Goal: Task Accomplishment & Management: Manage account settings

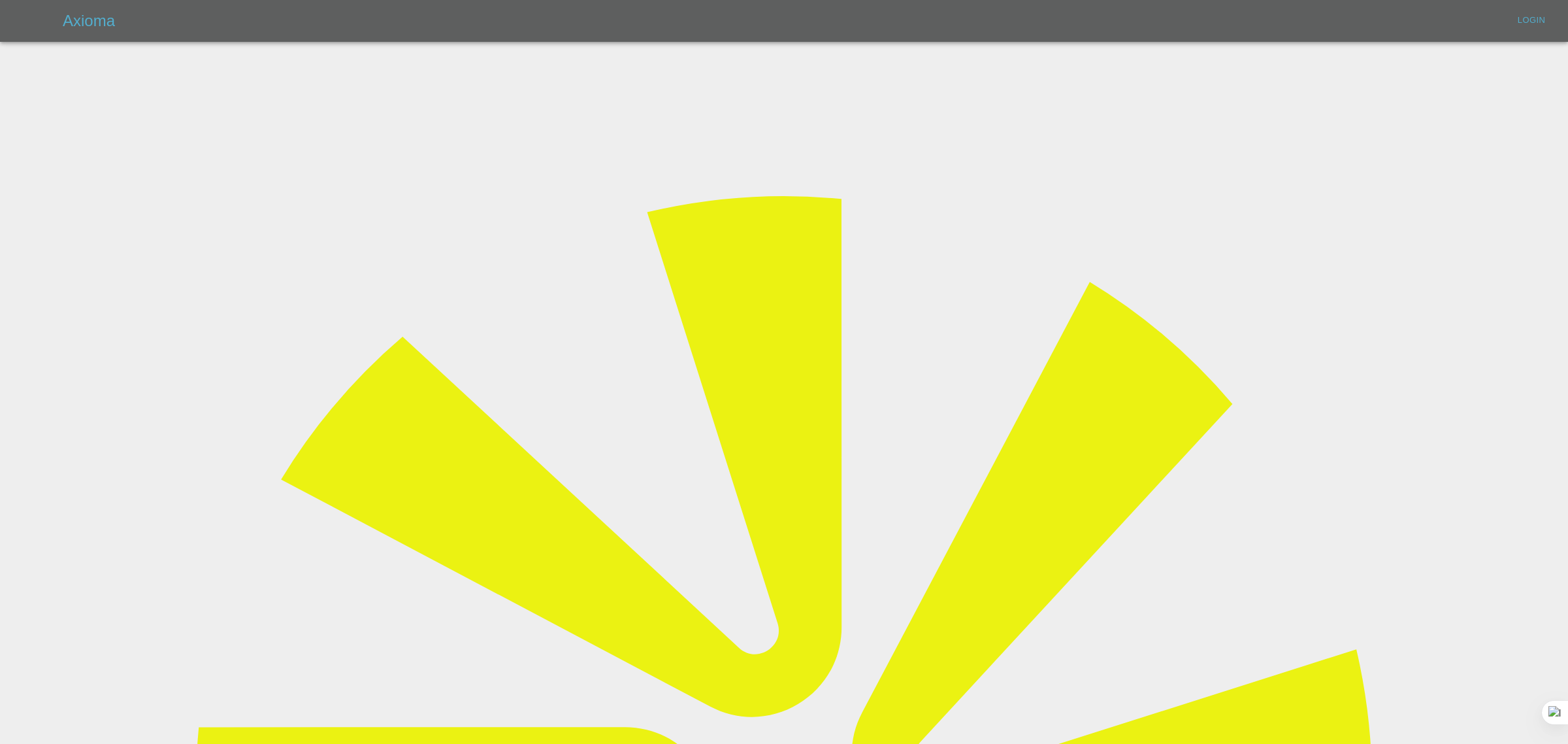
type input "[EMAIL_ADDRESS][DOMAIN_NAME]"
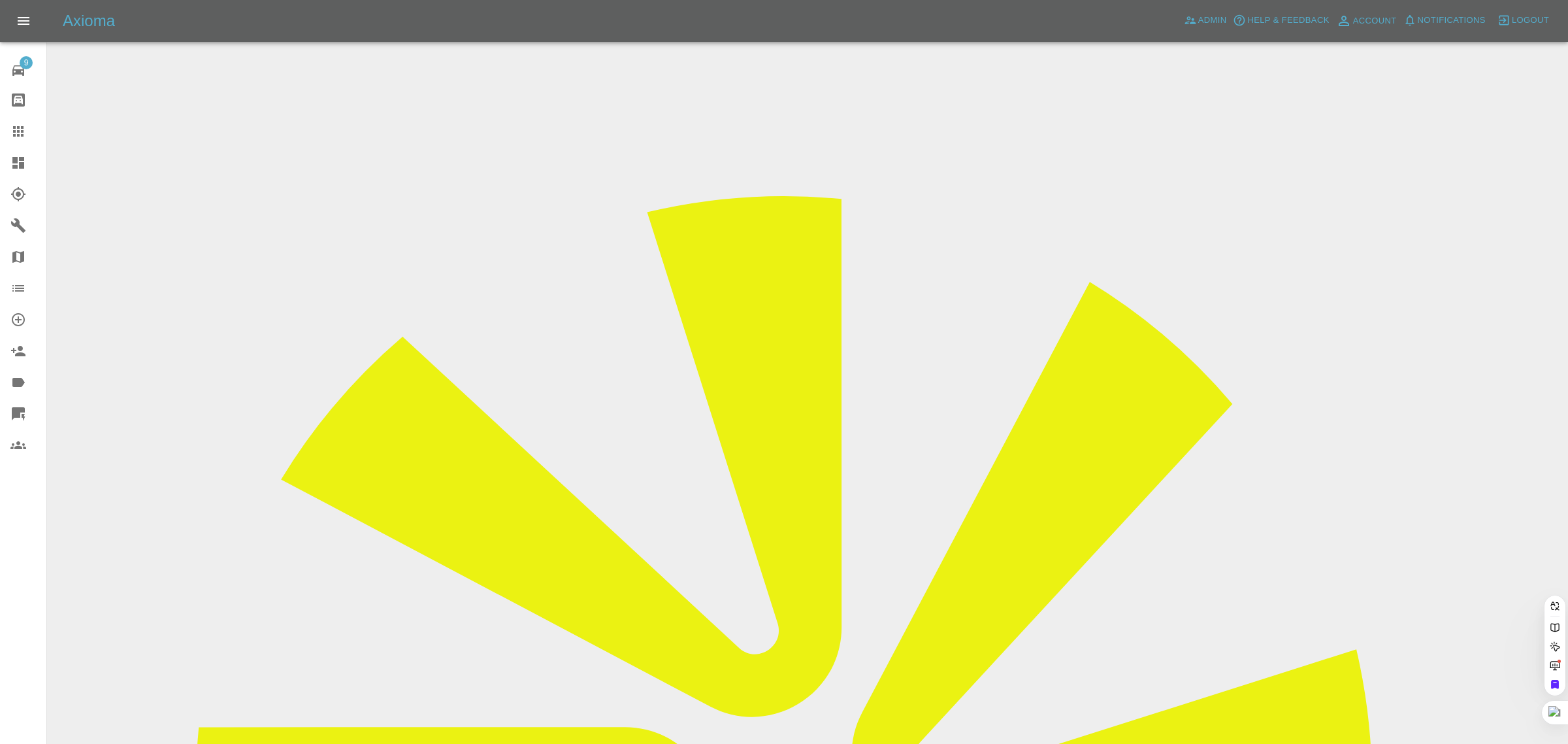
drag, startPoint x: 616, startPoint y: 440, endPoint x: 625, endPoint y: 444, distance: 9.8
paste input "[EMAIL_ADDRESS][DOMAIN_NAME]"
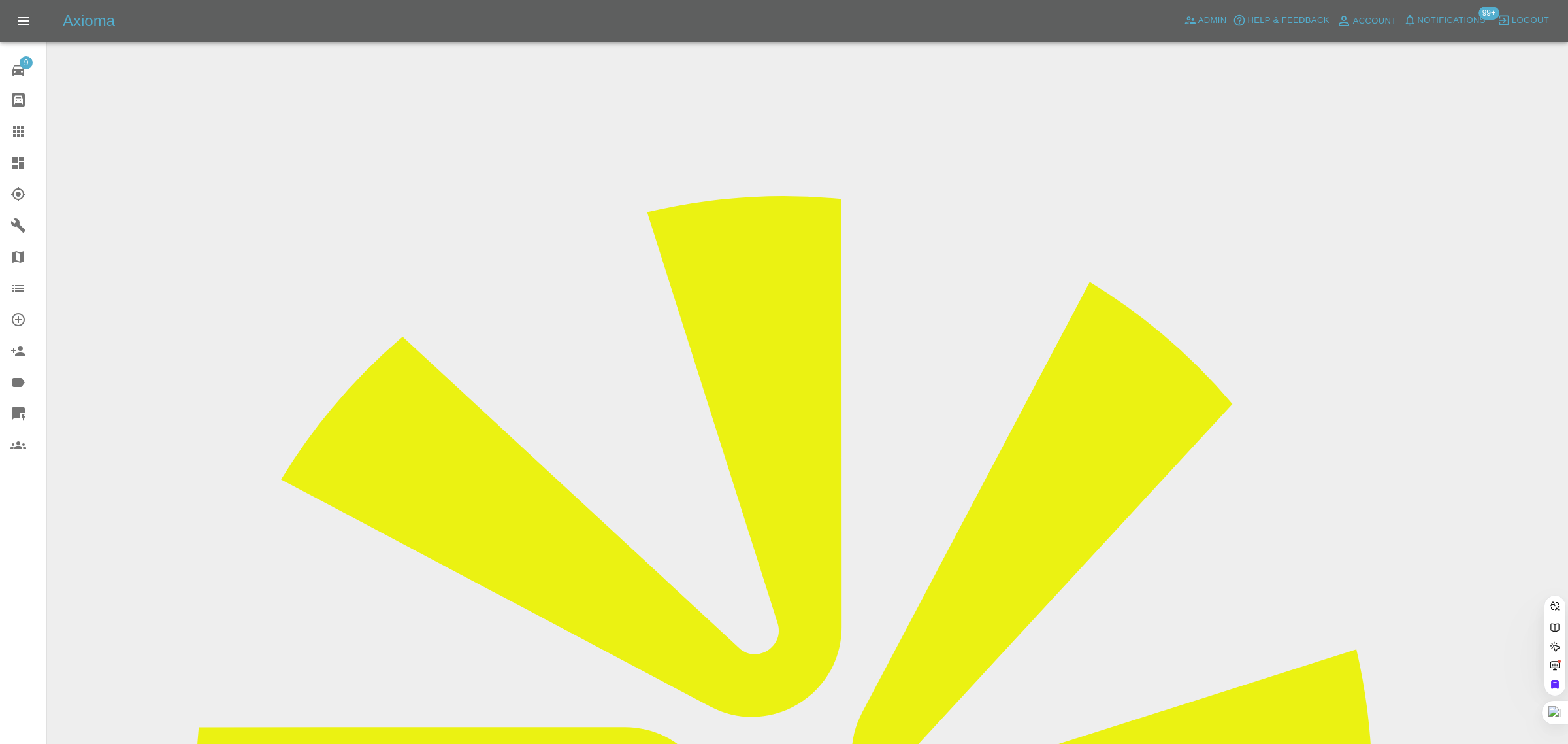
type input "[EMAIL_ADDRESS][DOMAIN_NAME]"
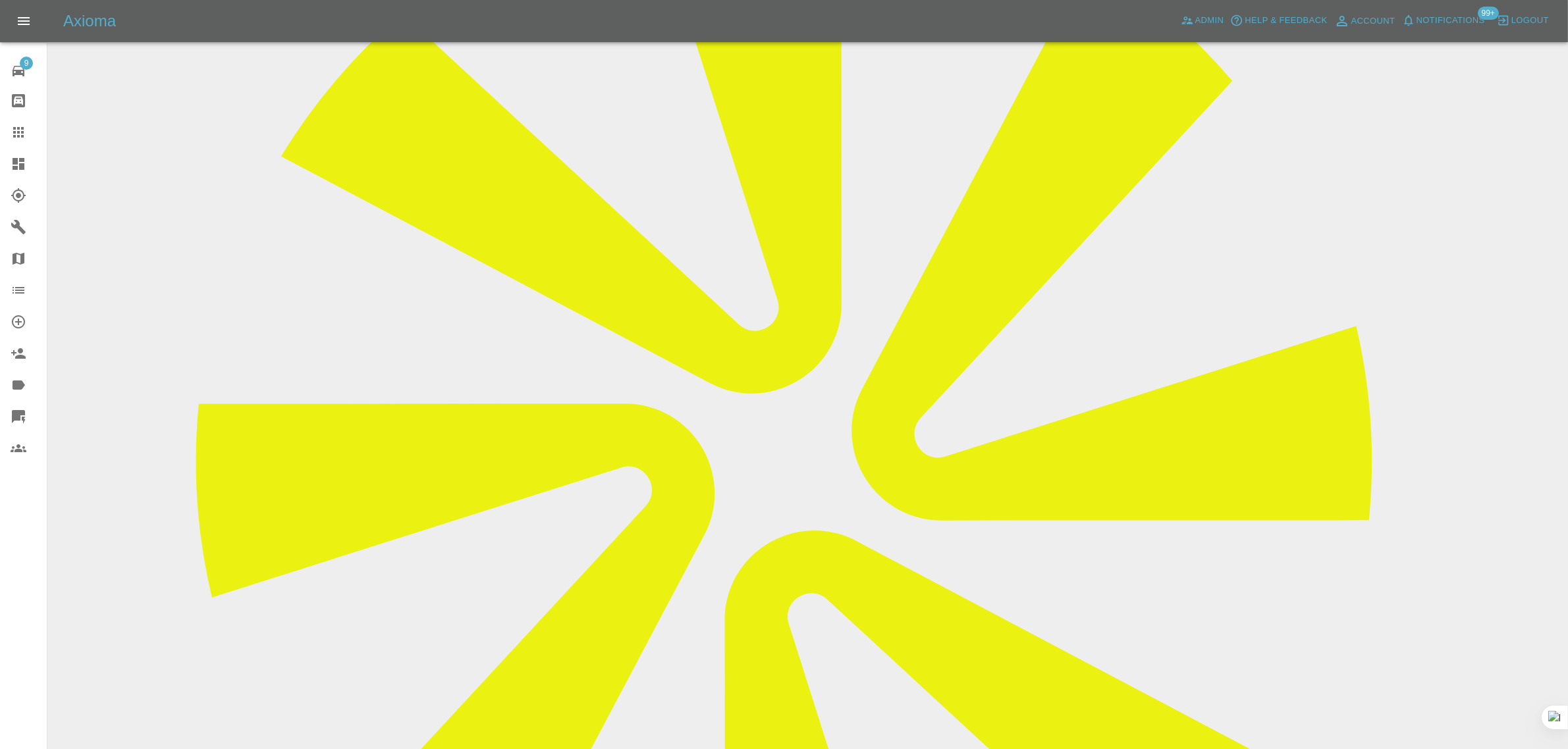
scroll to position [576, 0]
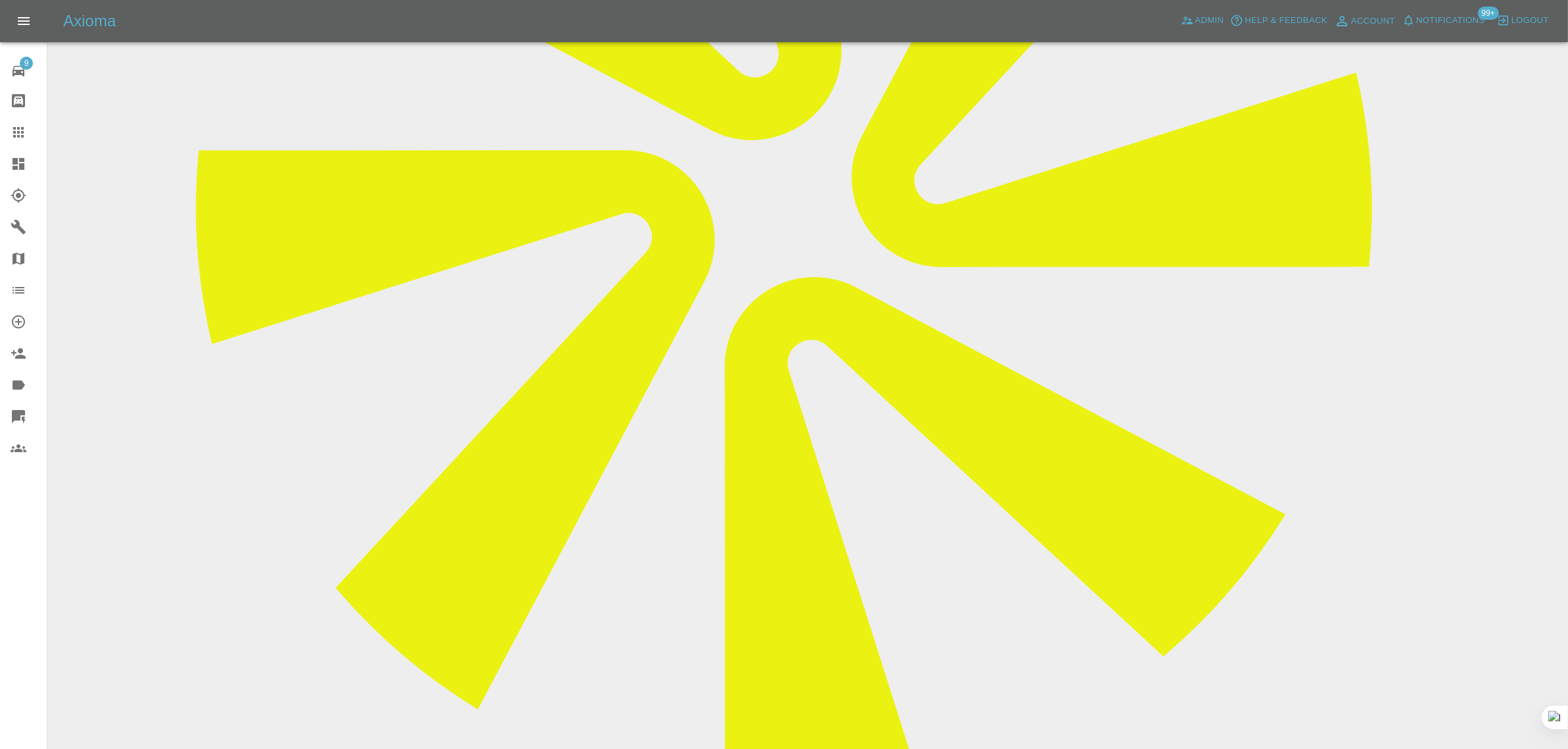
paste textarea "I have a repair booked for [DATE] 24th with [PERSON_NAME], I will have to cance…"
type textarea "I have a repair booked for [DATE] 24th with [PERSON_NAME], I will have to cance…"
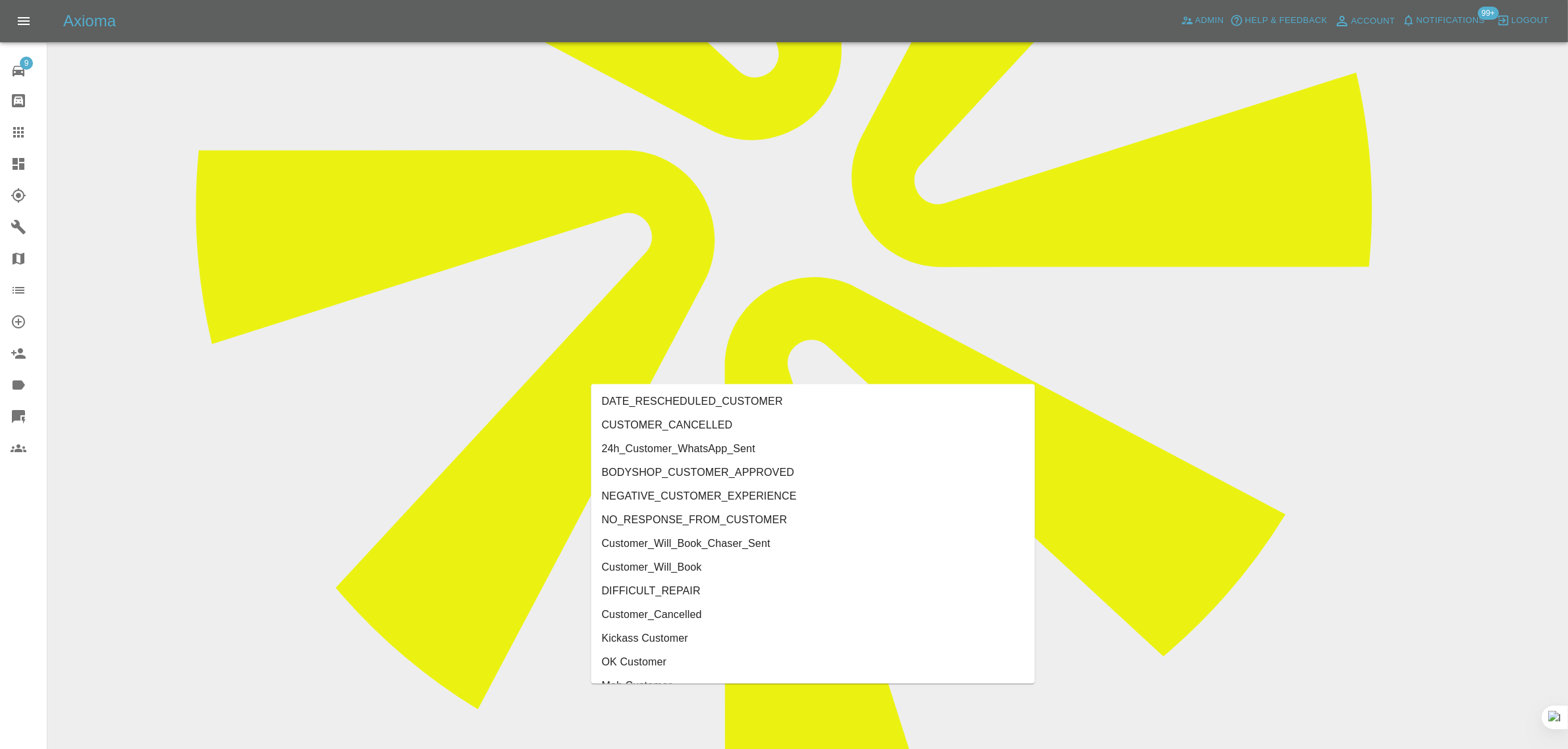
type input "cust"
click at [680, 422] on li "CUSTOMER_CANCELLED" at bounding box center [813, 425] width 444 height 24
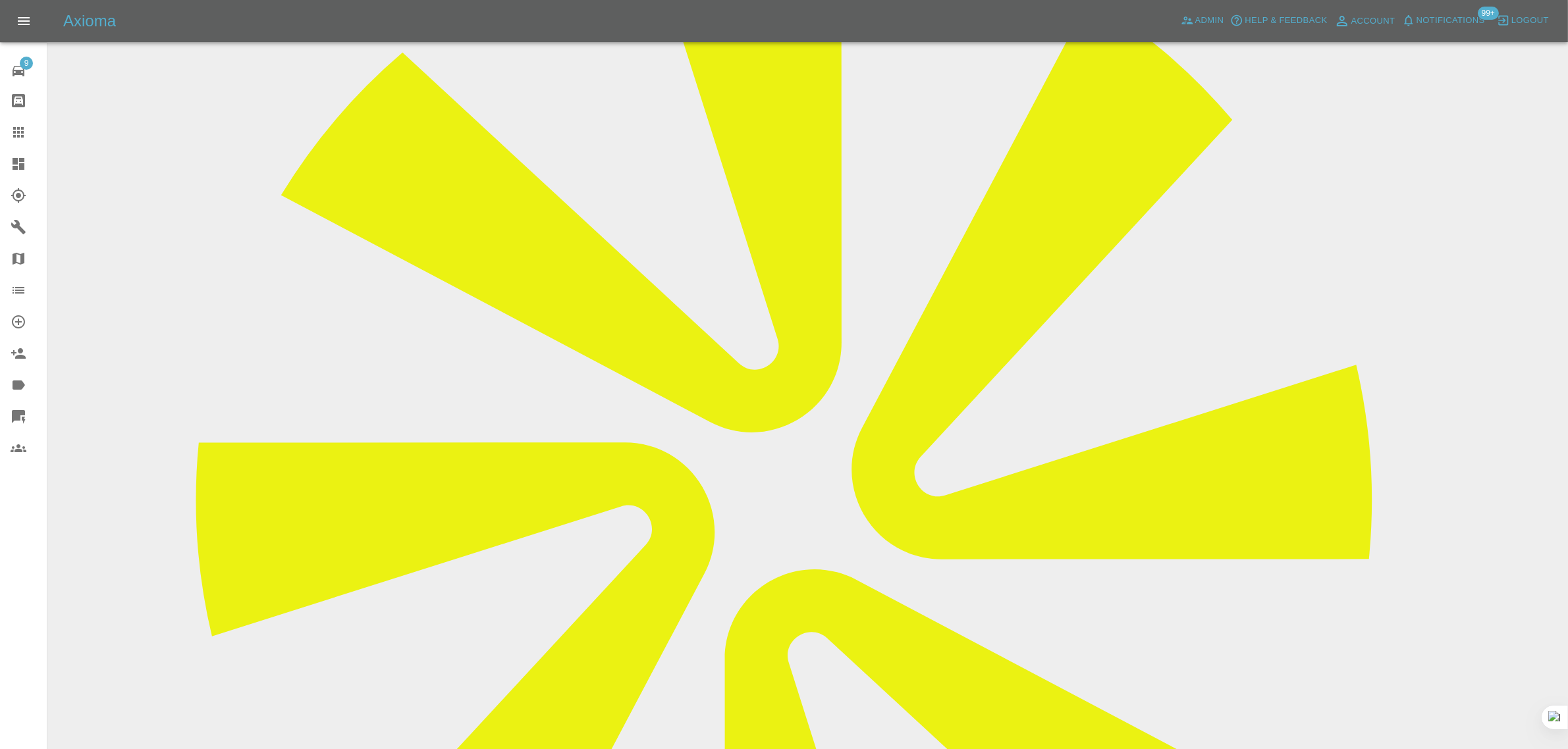
scroll to position [165, 0]
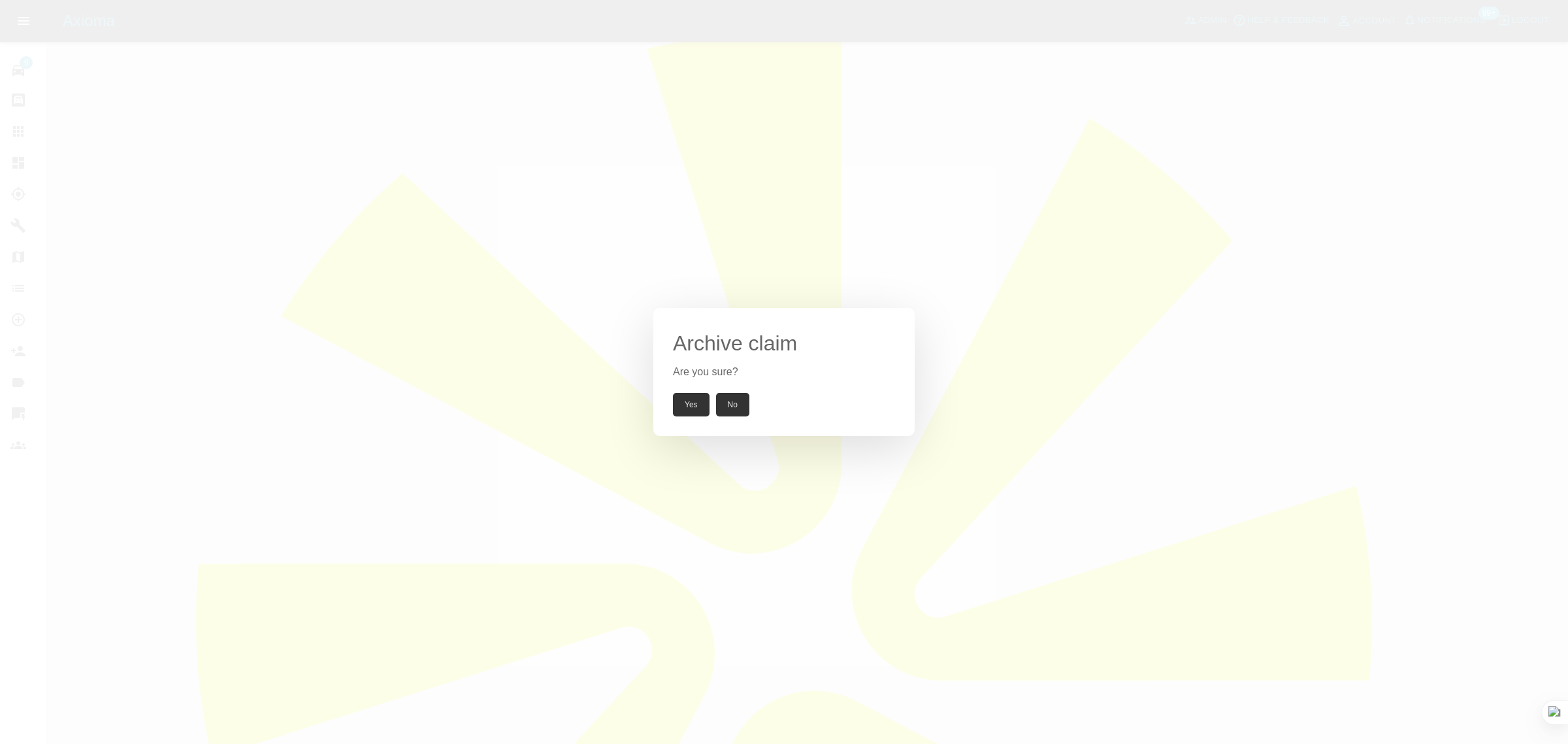
click at [696, 405] on button "Yes" at bounding box center [691, 404] width 37 height 24
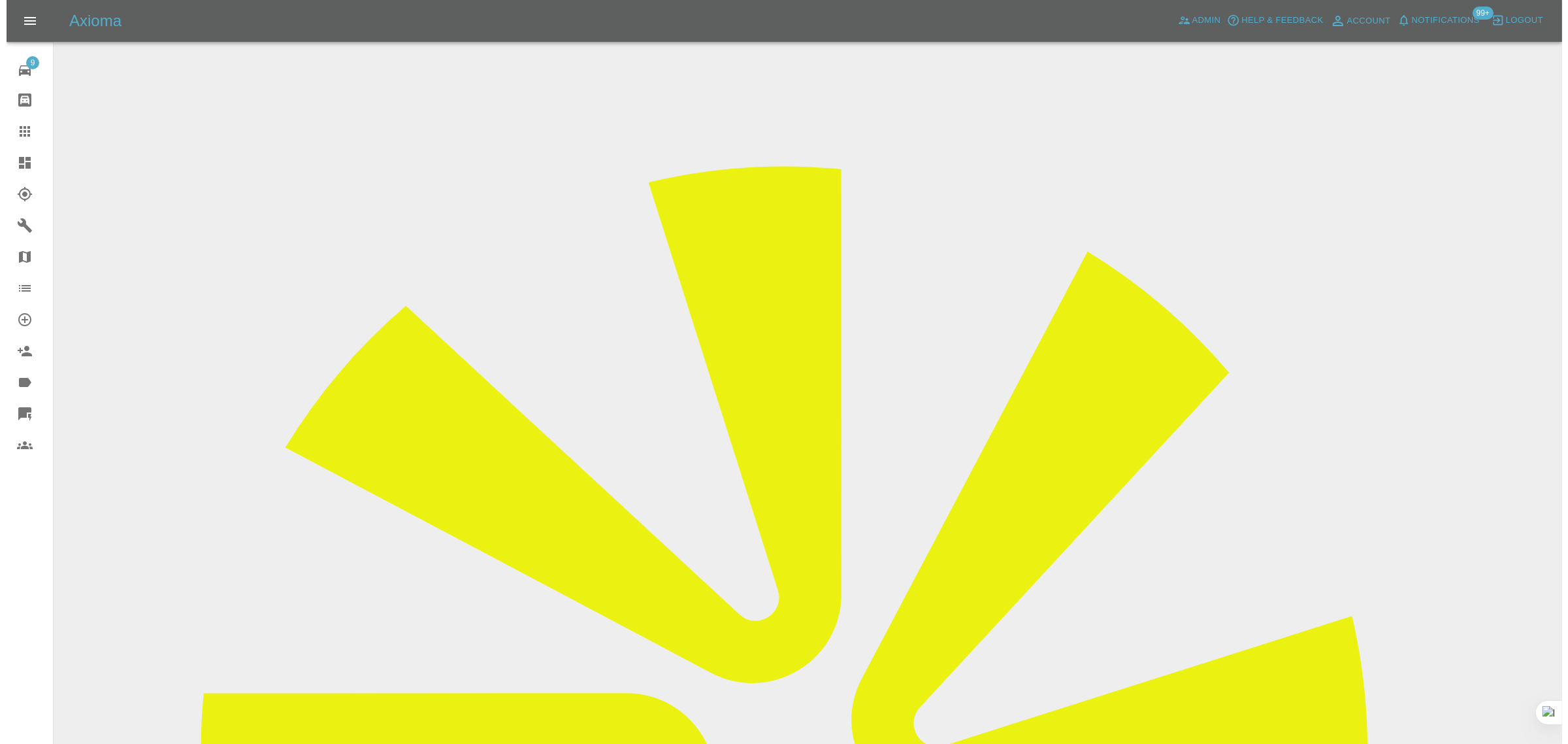
scroll to position [0, 0]
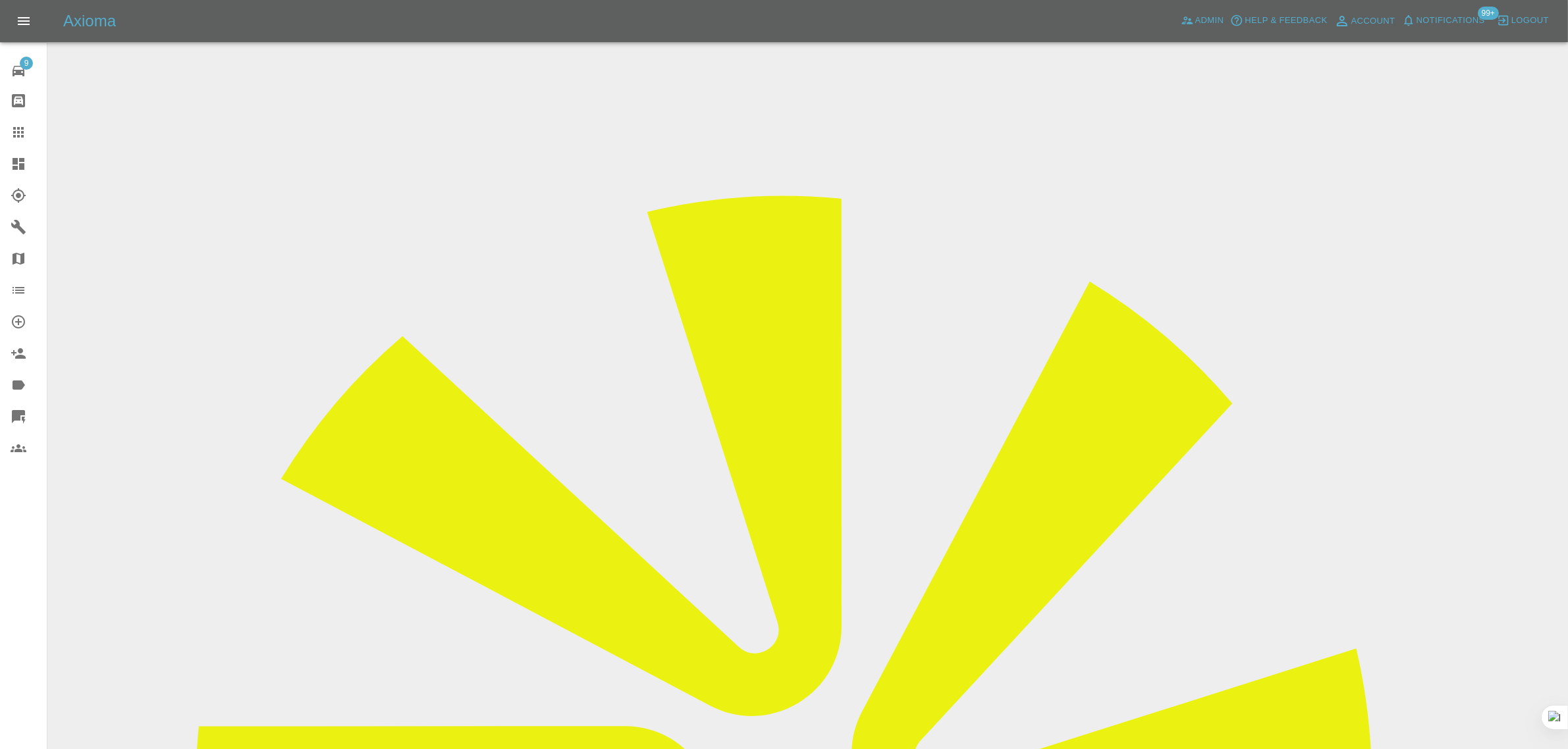
drag, startPoint x: 1313, startPoint y: 201, endPoint x: 1341, endPoint y: 199, distance: 28.1
copy td "Confi"
drag, startPoint x: 595, startPoint y: 232, endPoint x: 864, endPoint y: 229, distance: 269.0
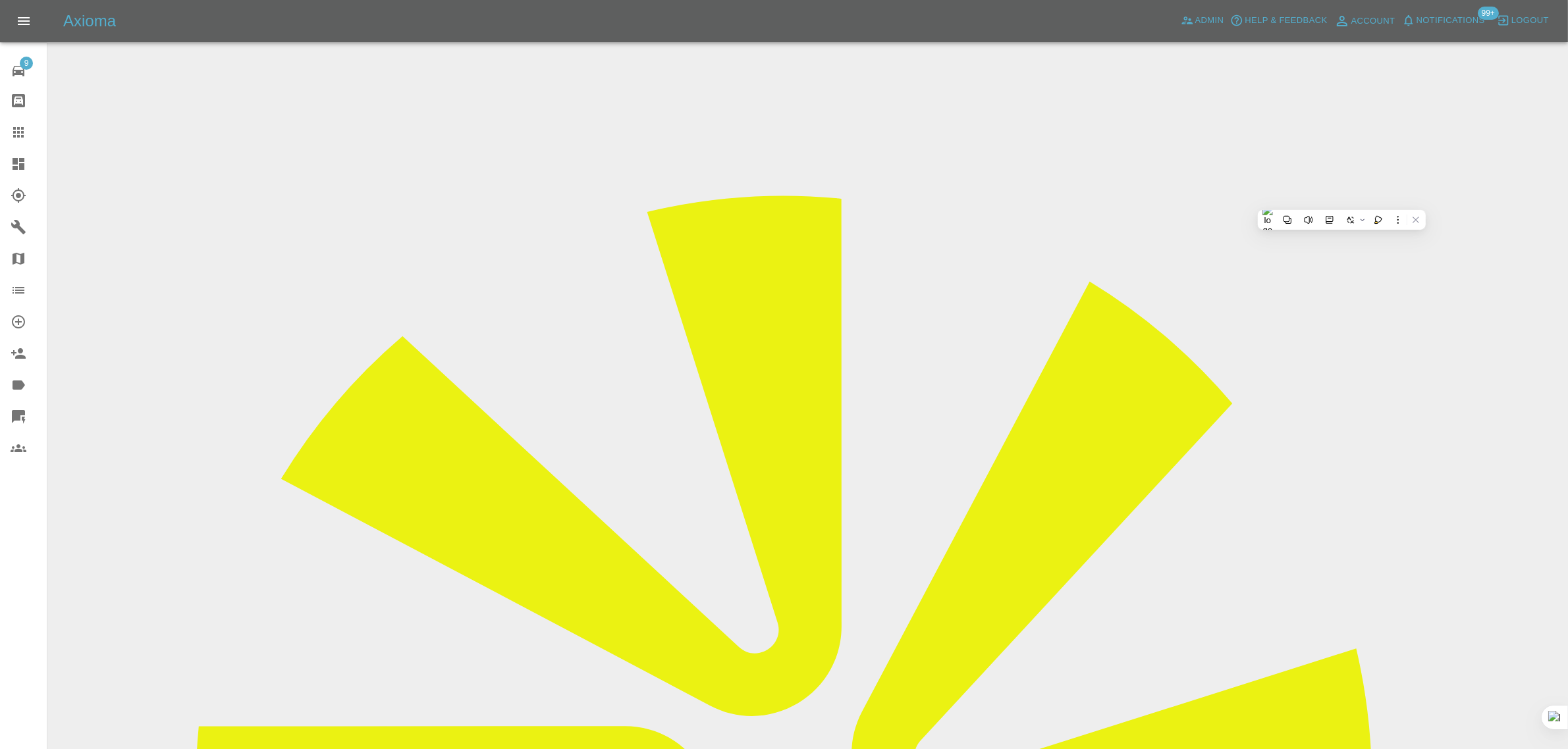
copy tr "Registration plates T24 GLF"
drag, startPoint x: 591, startPoint y: 349, endPoint x: 876, endPoint y: 387, distance: 287.5
copy tbody "Vehicle Location NE34 8LY Driver [PERSON_NAME]"
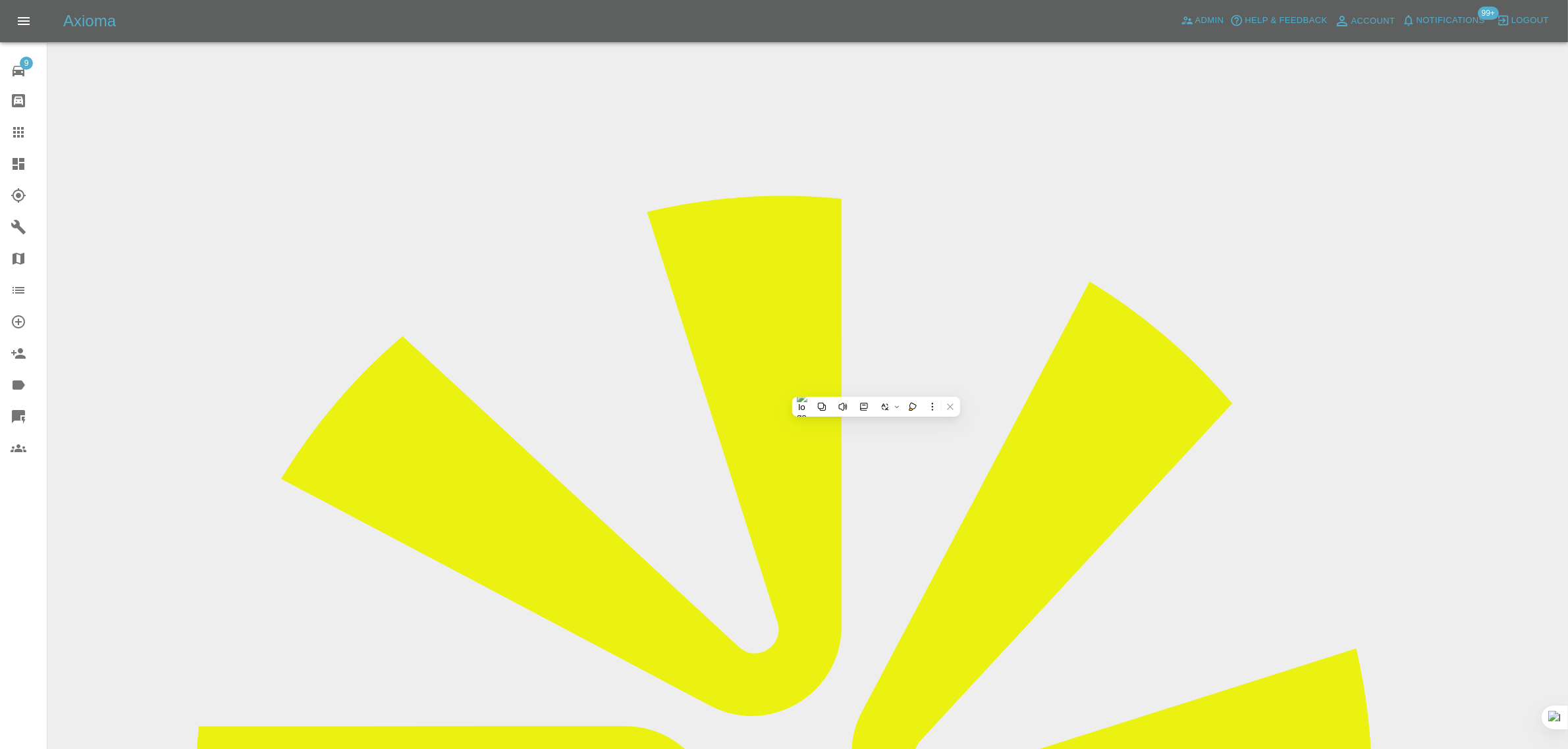
drag, startPoint x: 1083, startPoint y: 553, endPoint x: 1365, endPoint y: 558, distance: 282.0
copy tr "Repair Date [DATE]"
click at [1204, 20] on span "Admin" at bounding box center [1209, 21] width 29 height 15
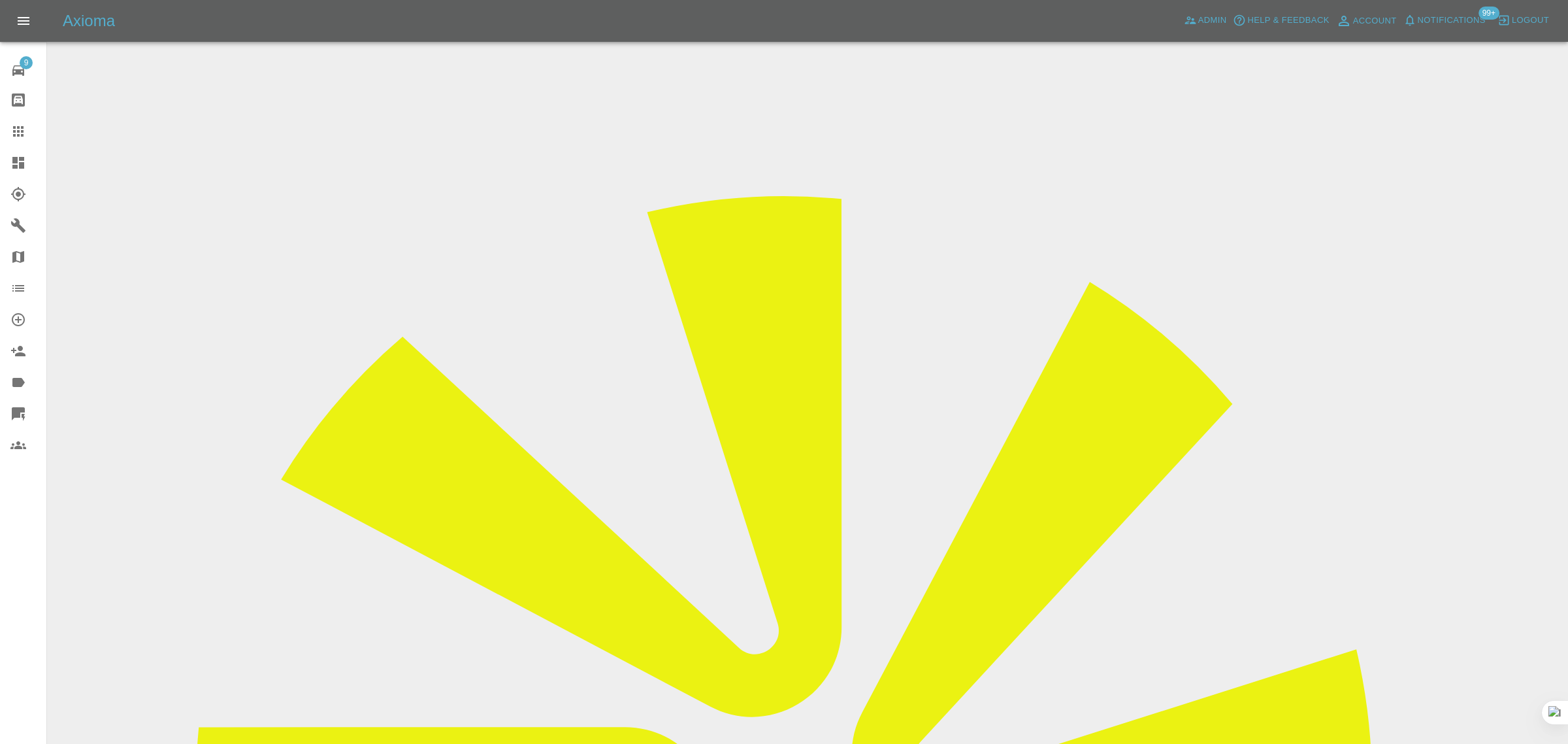
paste input "[EMAIL_ADDRESS][DOMAIN_NAME]"
type input "[EMAIL_ADDRESS][DOMAIN_NAME]"
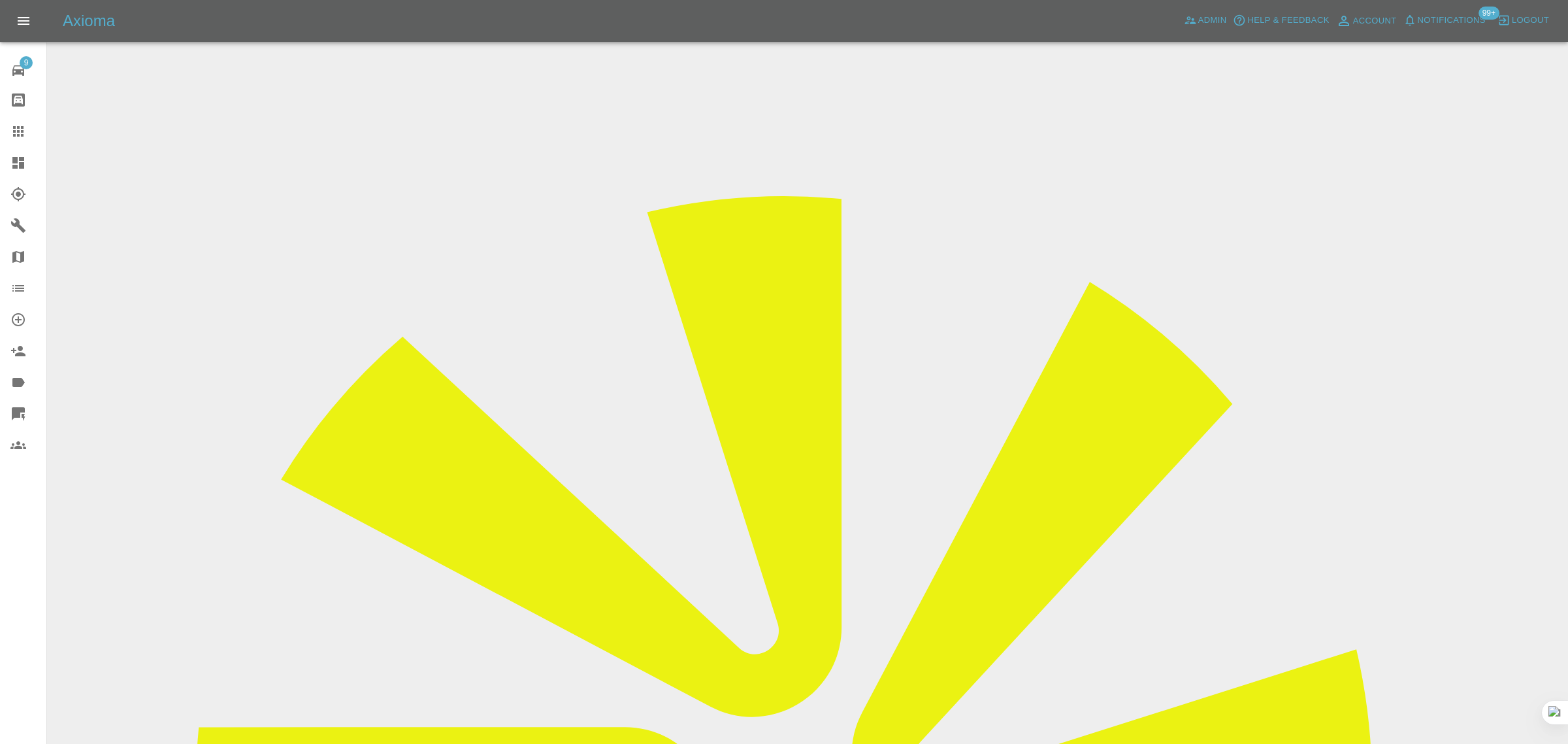
scroll to position [0, 0]
click at [18, 131] on icon at bounding box center [18, 131] width 10 height 10
paste input "[EMAIL_ADDRESS][DOMAIN_NAME]"
type input "[EMAIL_ADDRESS][DOMAIN_NAME]"
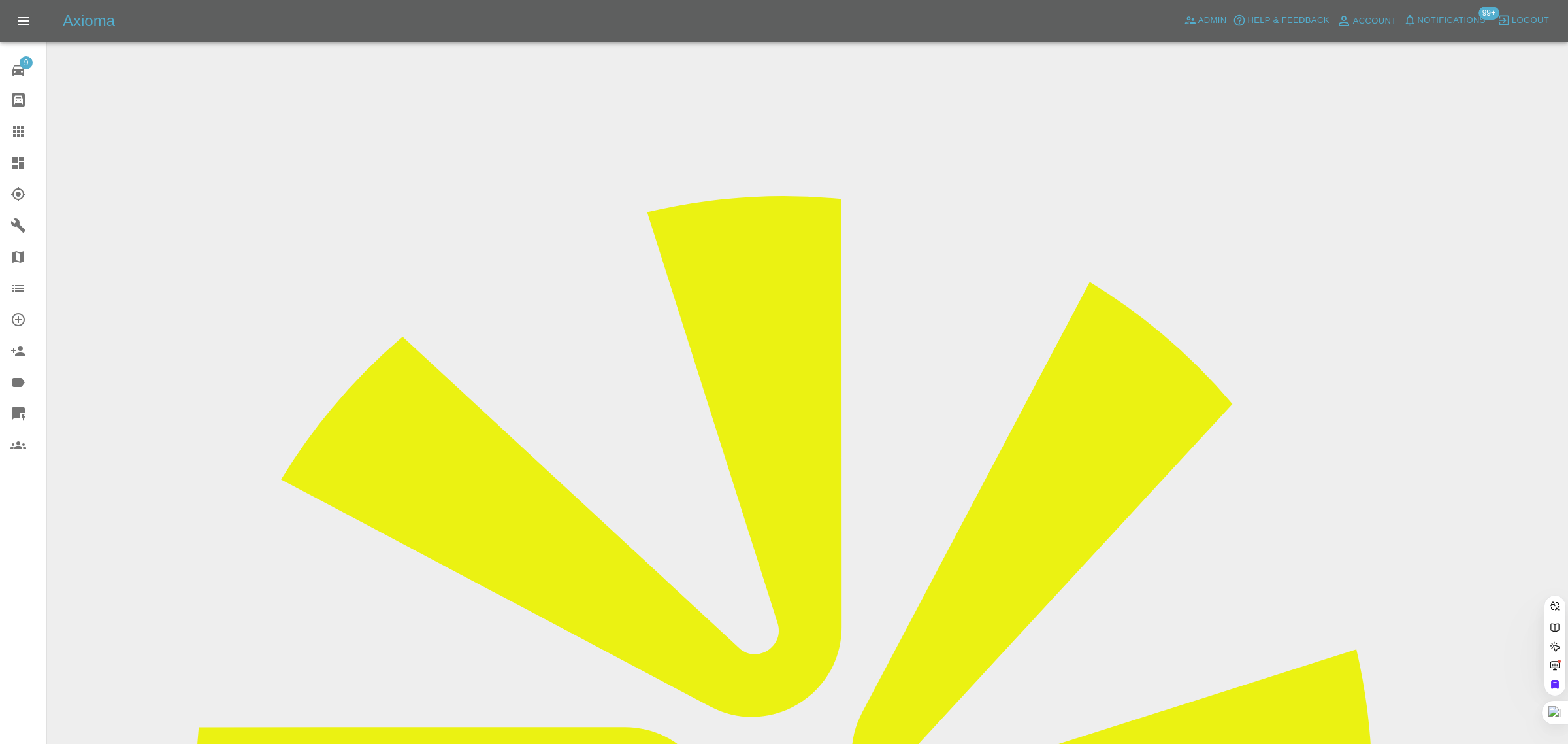
click at [8, 585] on div "9 Repair home Bodyshop home Claims Dashboard Explorer Garages Map Organization …" at bounding box center [24, 372] width 47 height 744
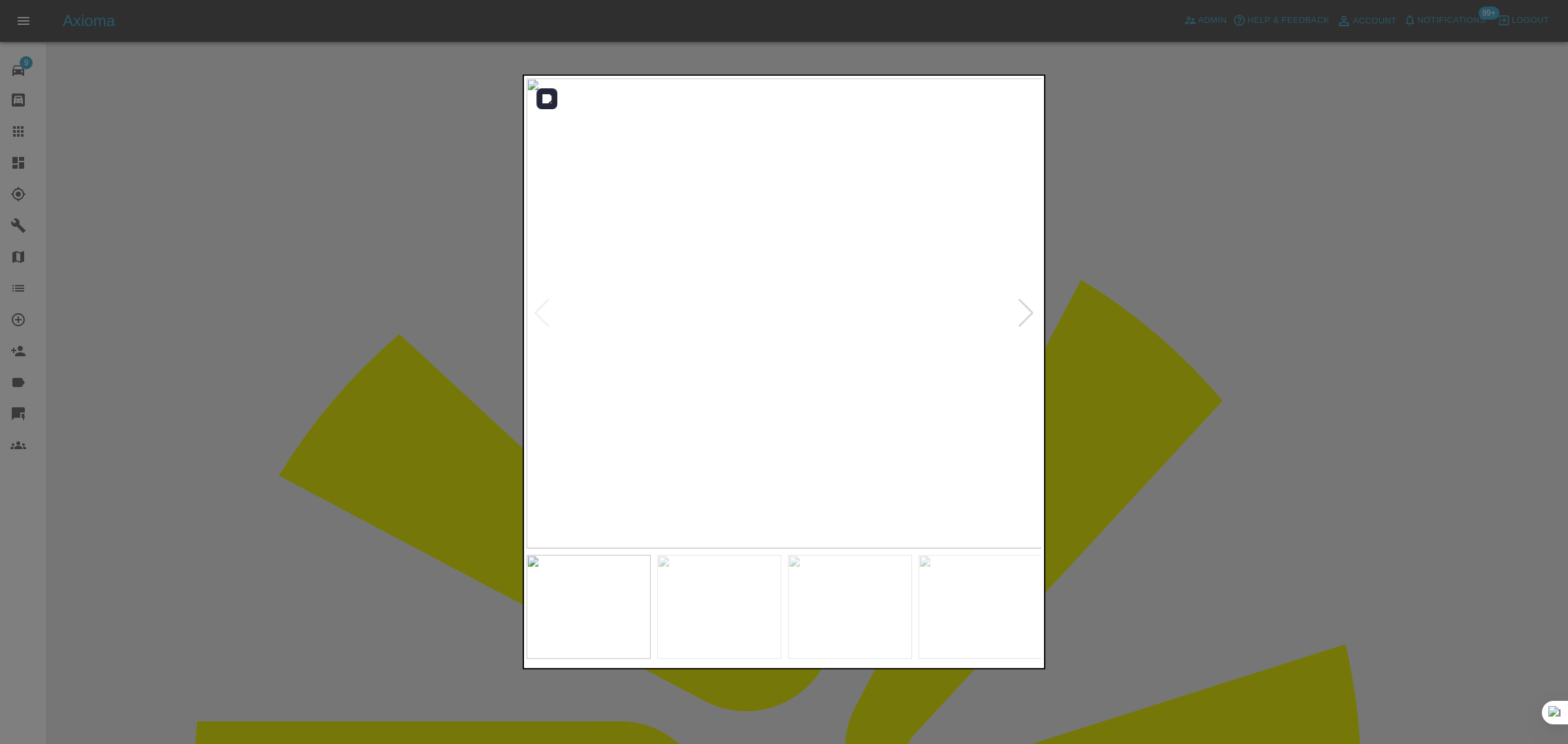
click at [1026, 315] on div at bounding box center [1026, 313] width 18 height 29
click at [1026, 315] on img at bounding box center [785, 313] width 517 height 470
click at [1201, 354] on div at bounding box center [784, 372] width 1568 height 744
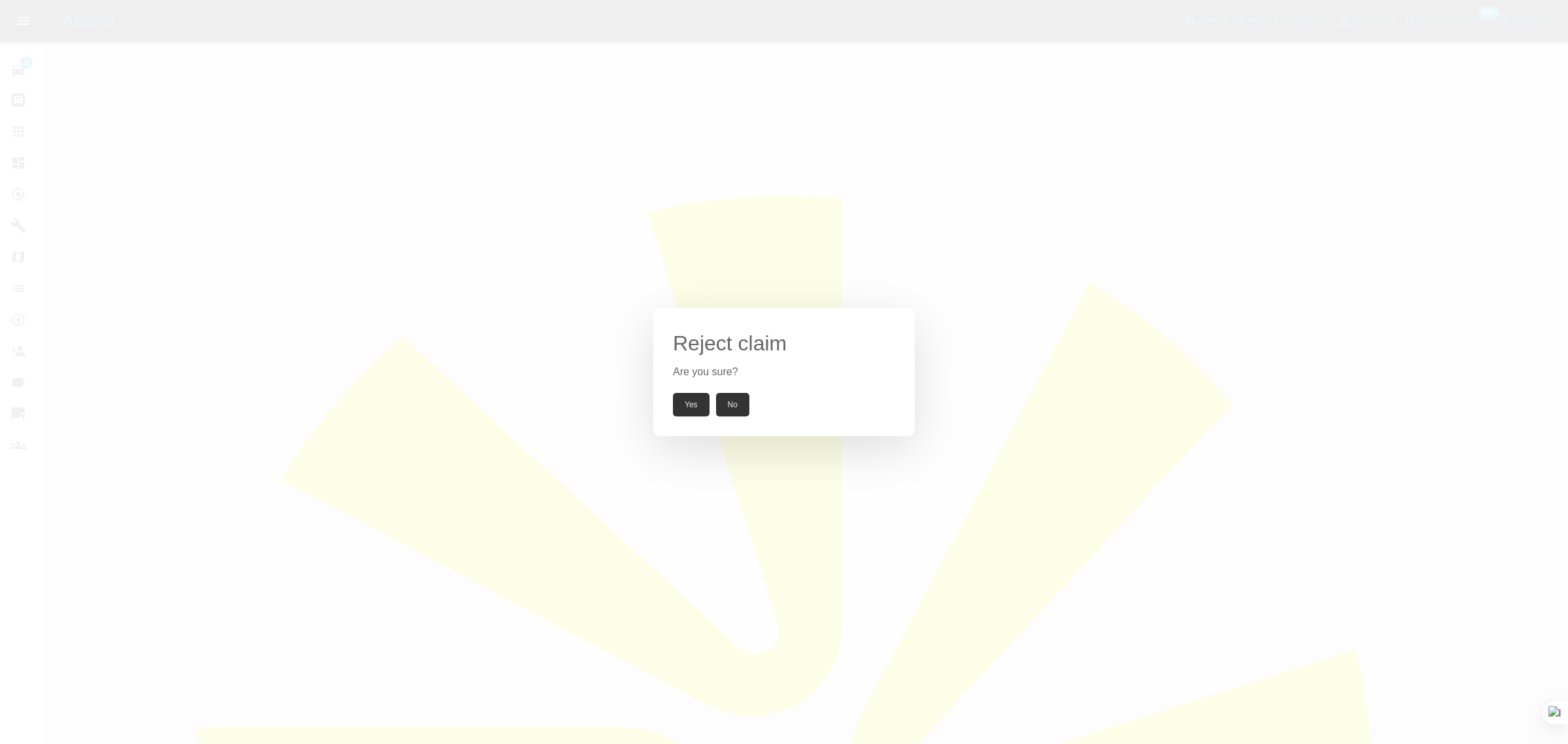
click at [696, 405] on button "Yes" at bounding box center [691, 404] width 37 height 24
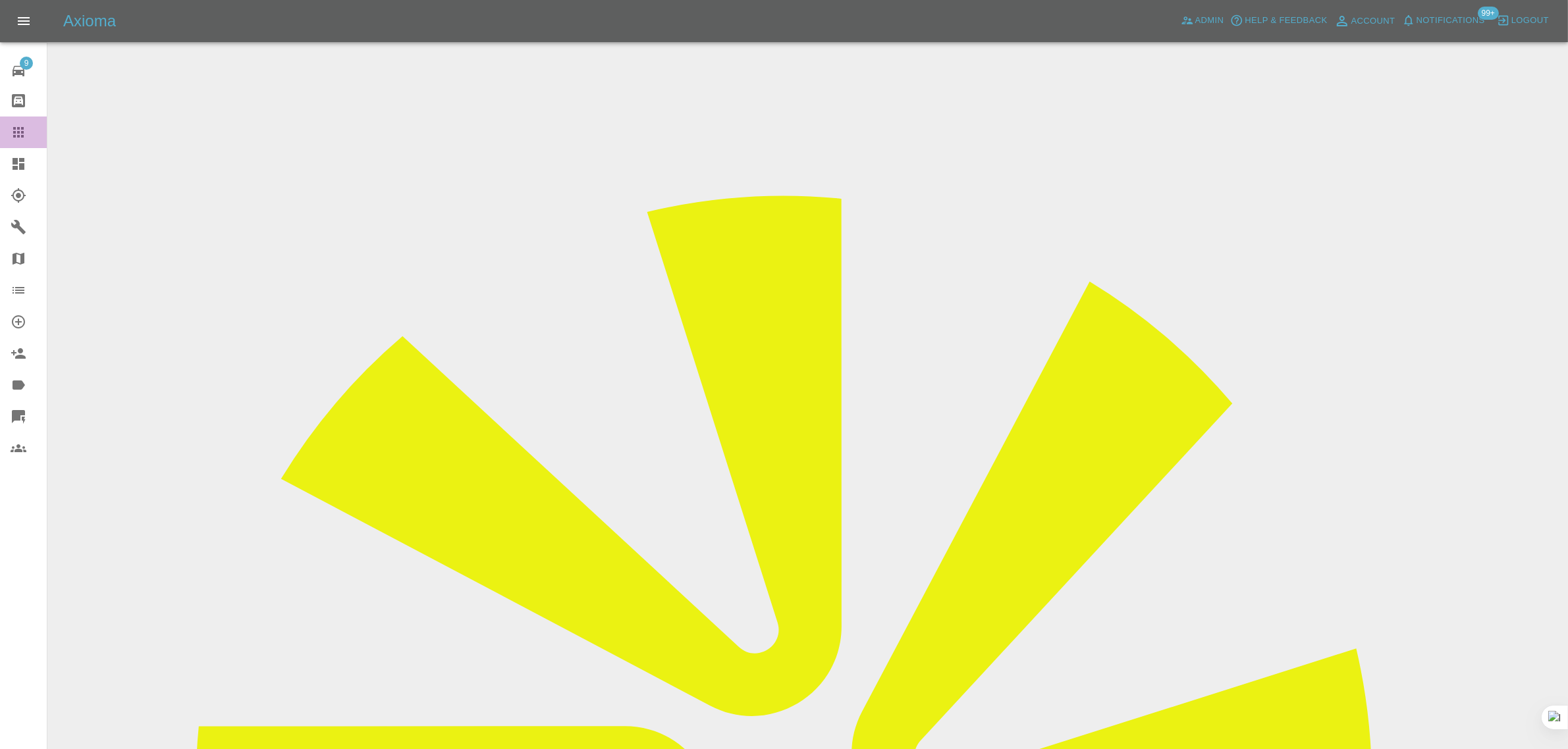
click at [14, 130] on icon at bounding box center [18, 132] width 16 height 16
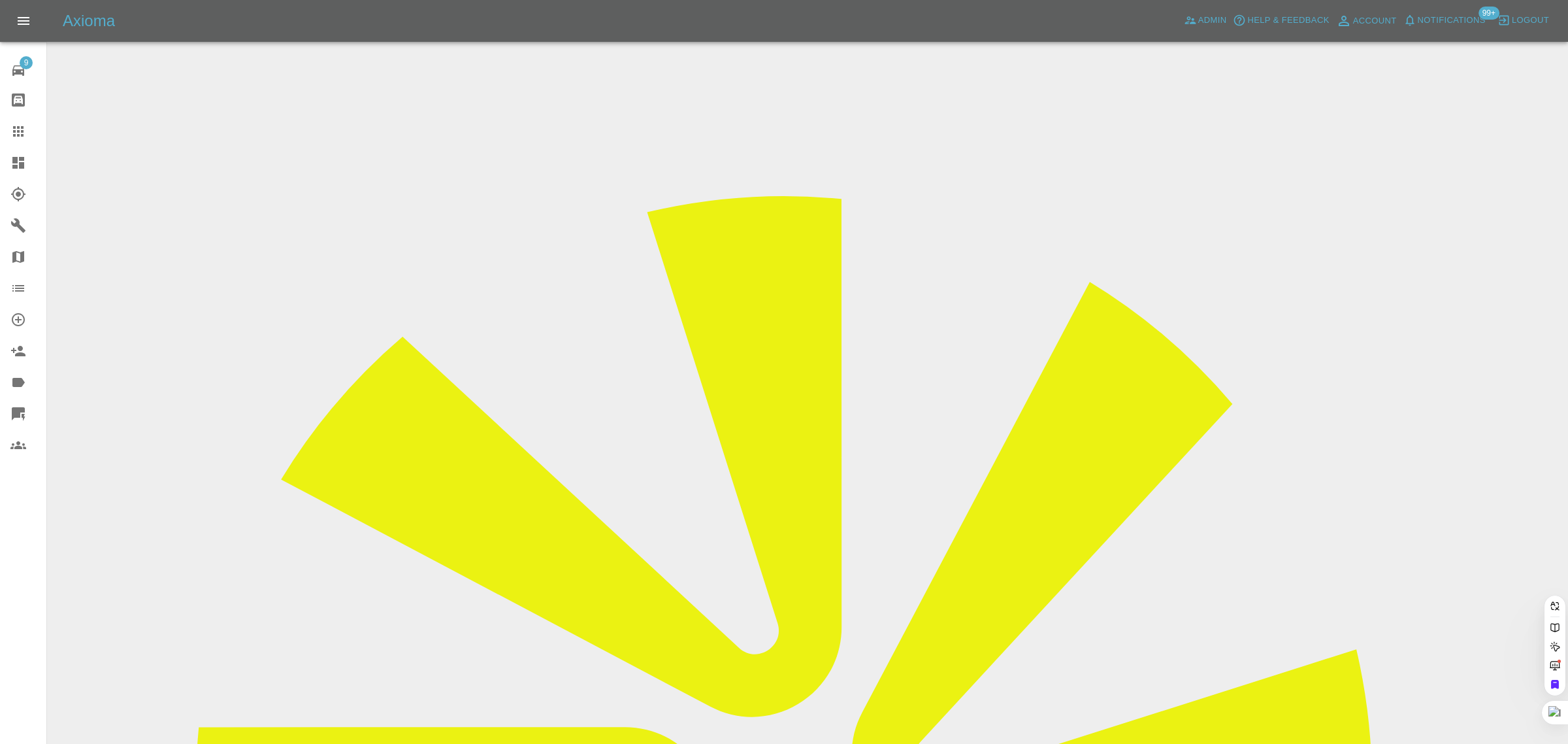
paste input "[EMAIL_ADDRESS][DOMAIN_NAME]"
type input "[EMAIL_ADDRESS][DOMAIN_NAME]"
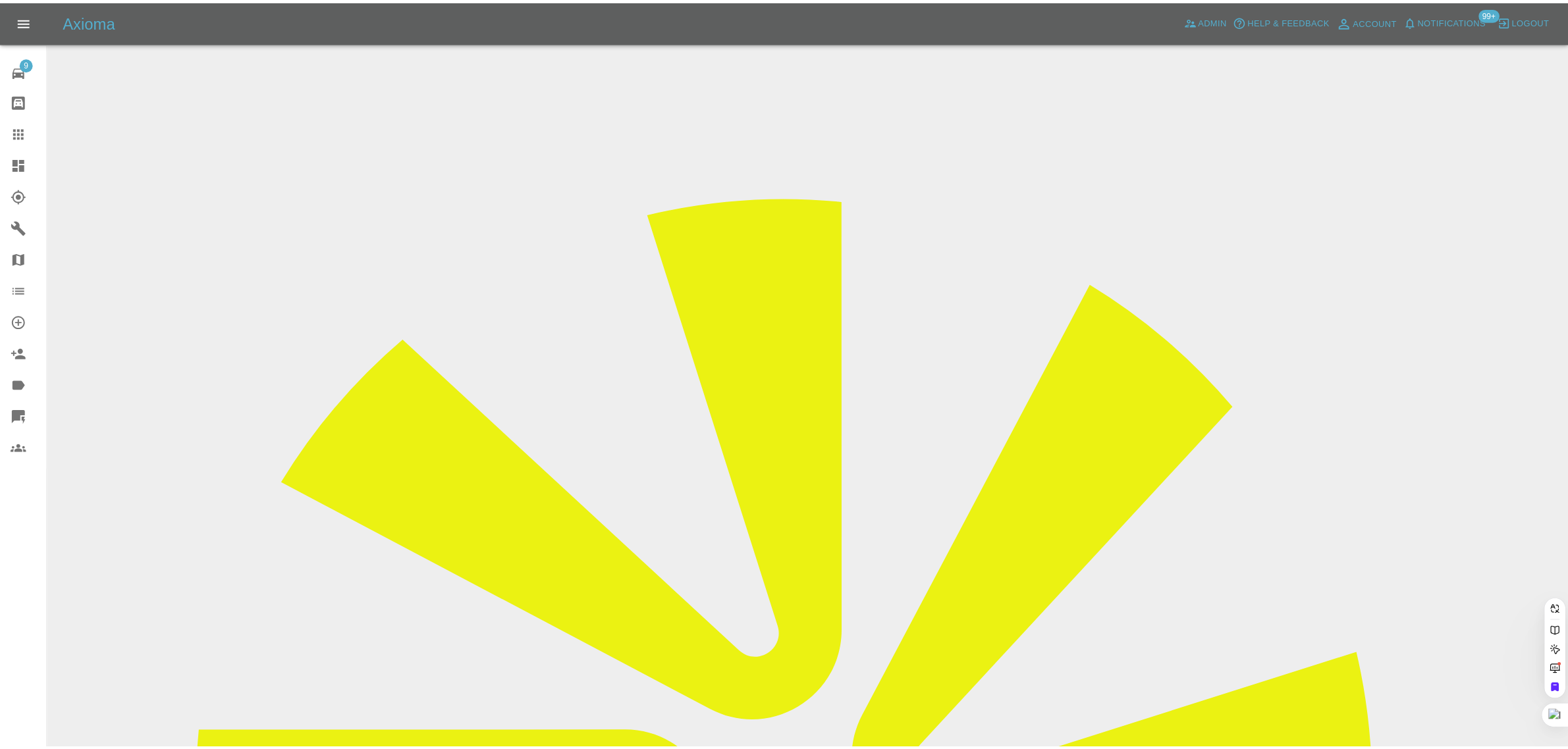
scroll to position [0, 6]
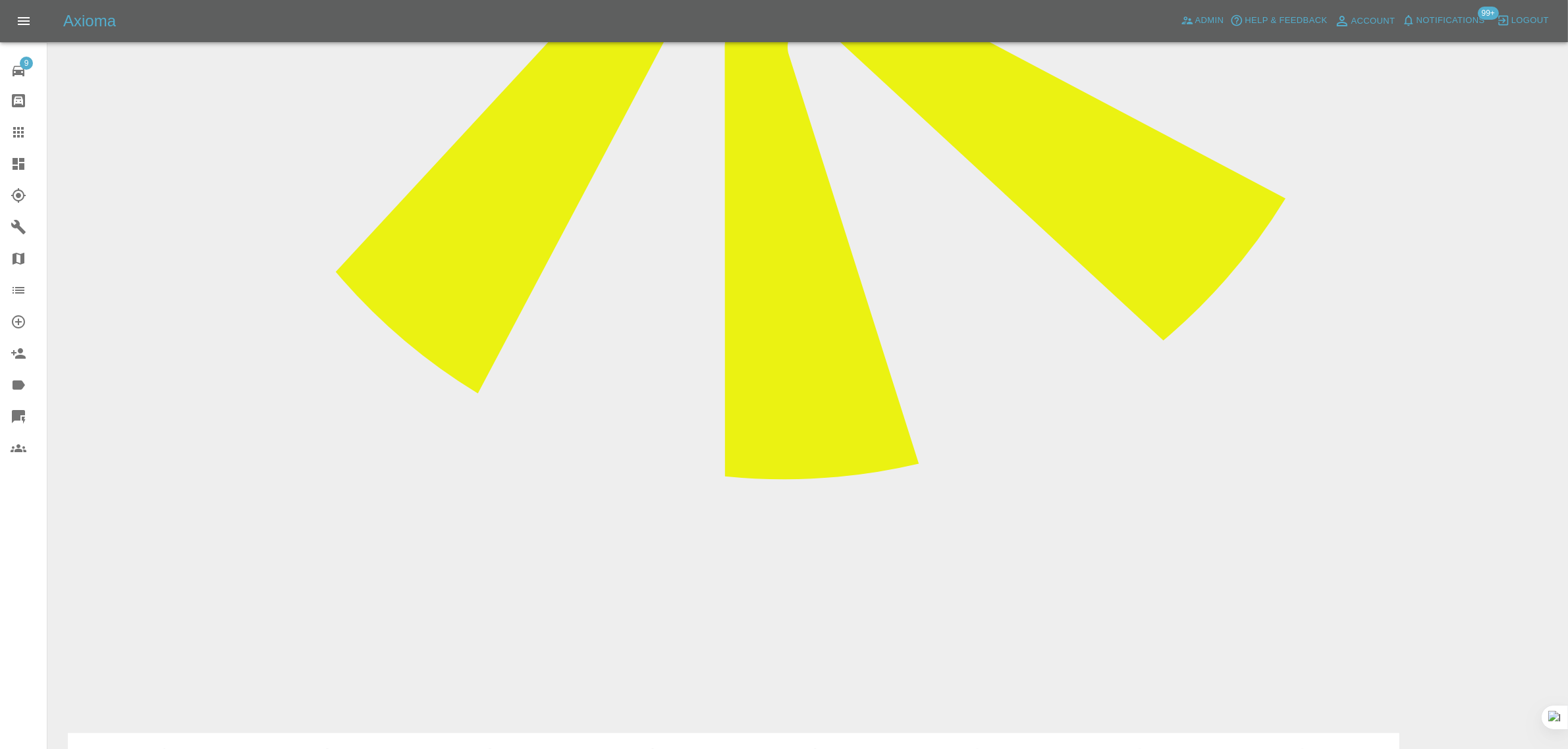
scroll to position [905, 0]
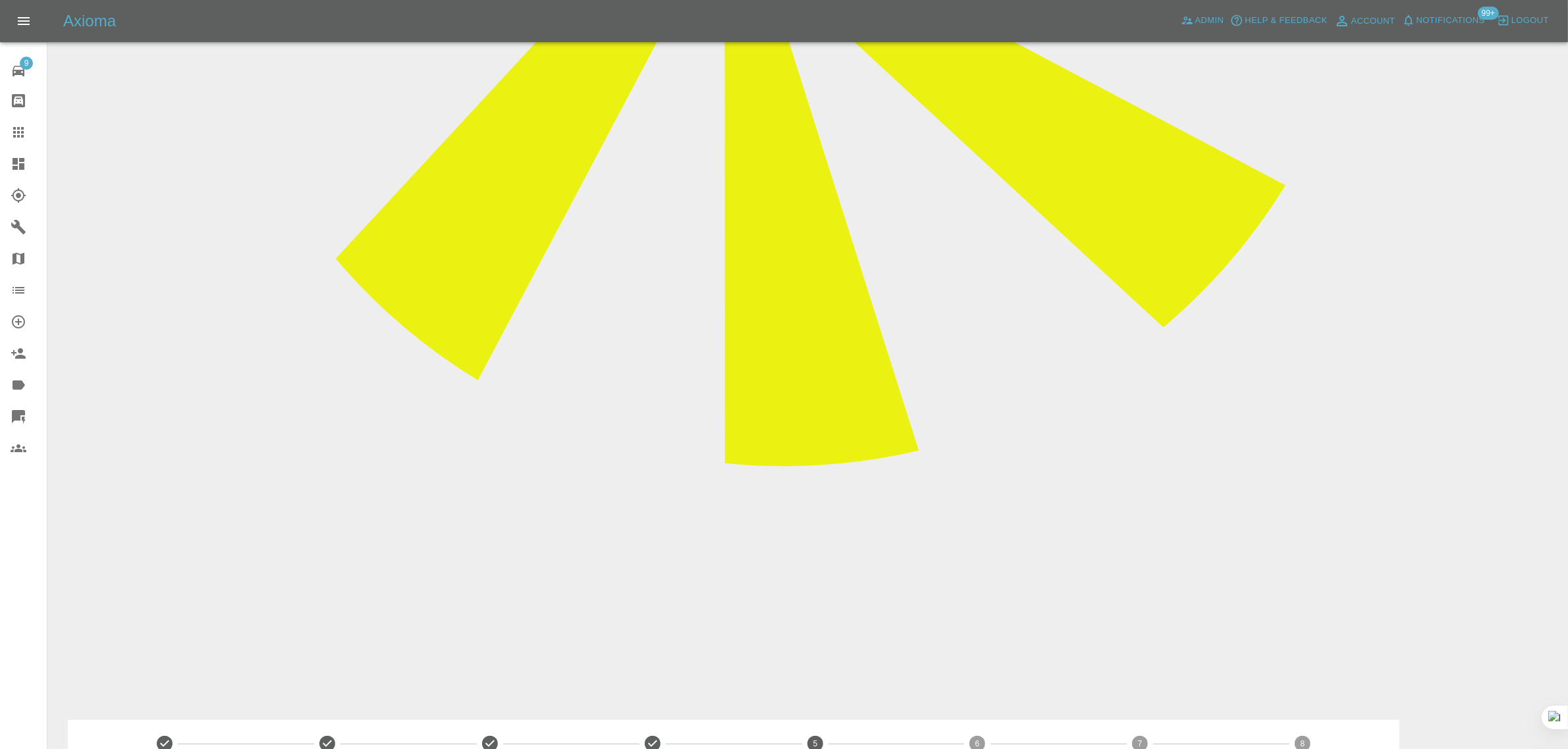
paste textarea "Can you tell me what's happening now as I have no idea on what the situation is."
type textarea "Can you tell me what's happening now as I have no idea on what the situation is."
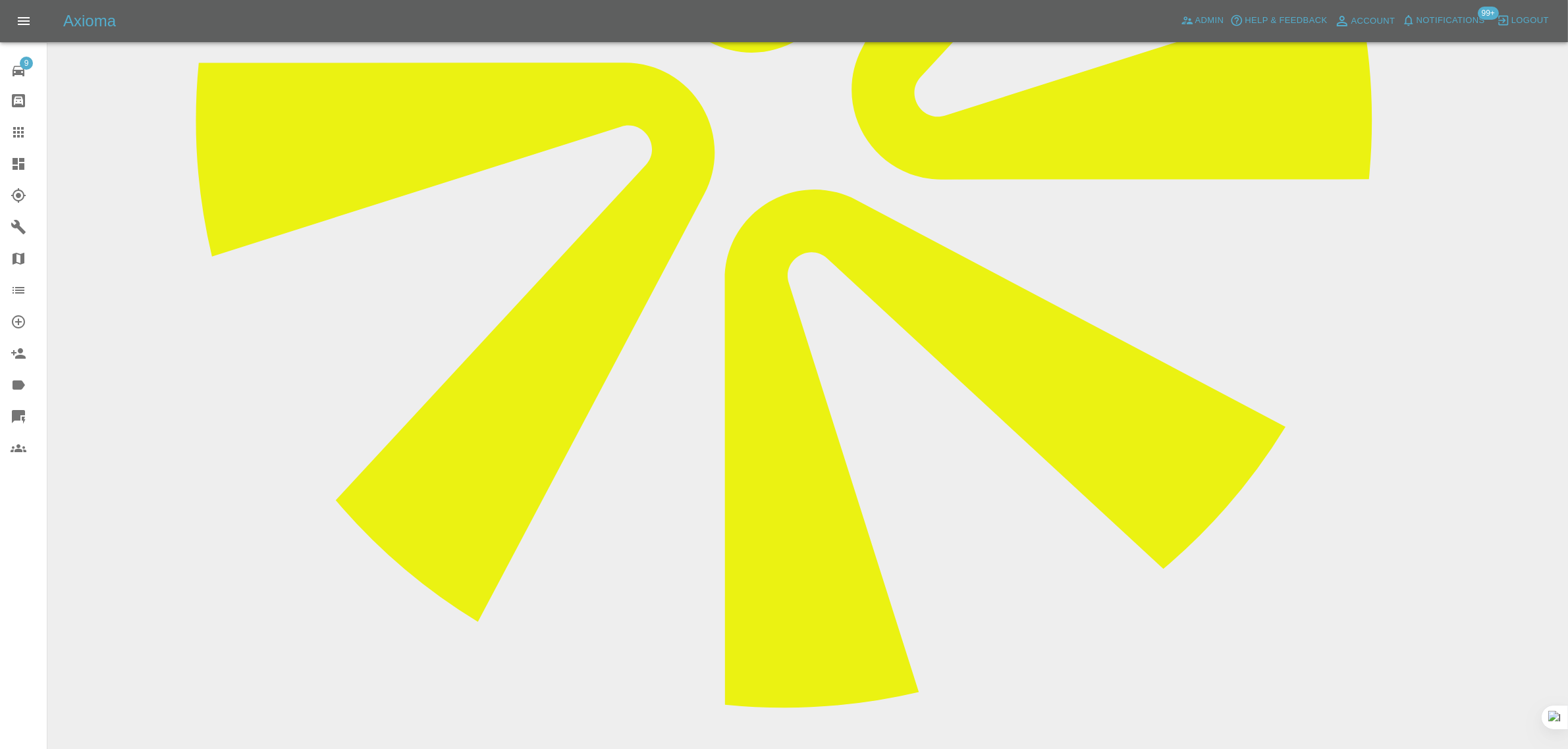
scroll to position [658, 0]
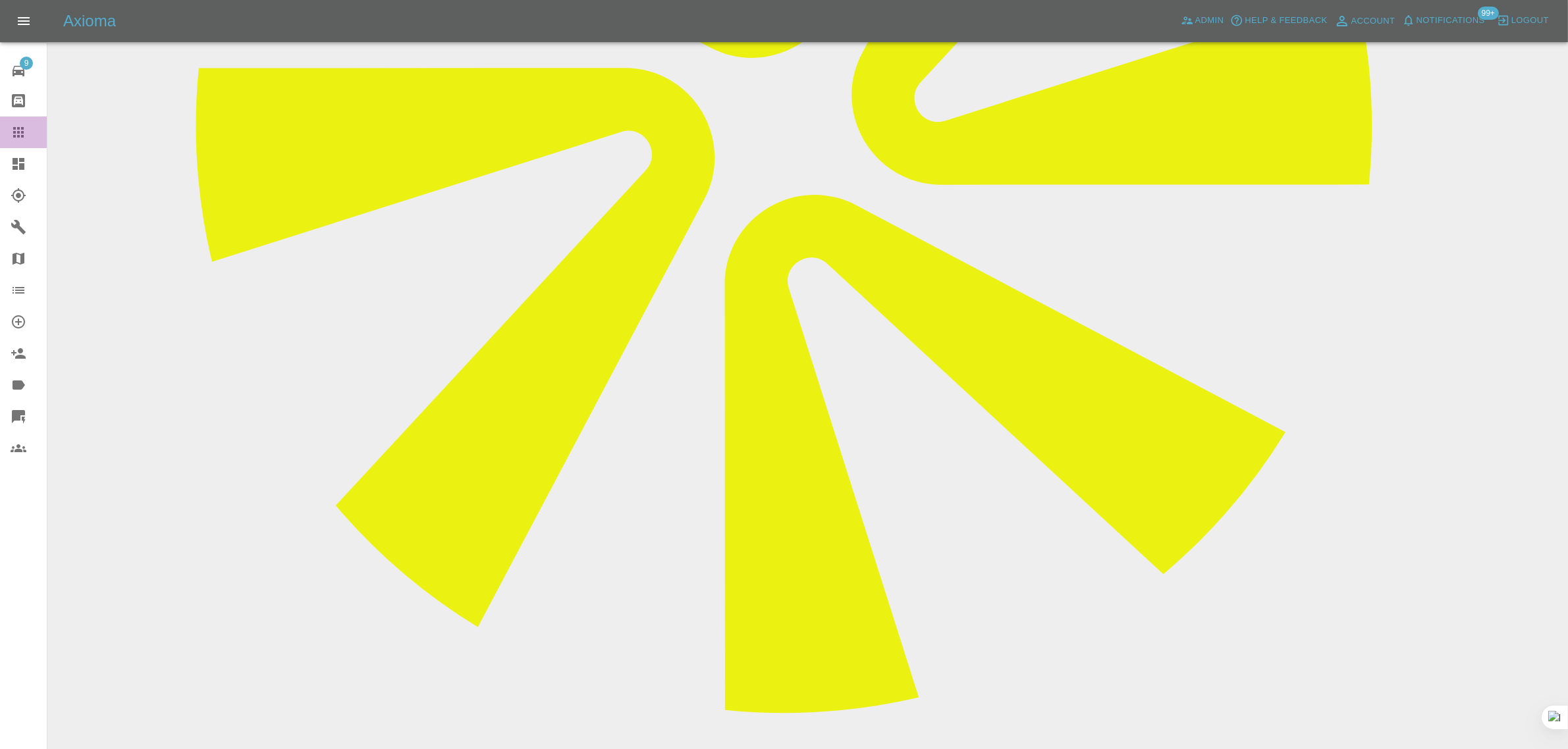
click at [29, 125] on div at bounding box center [28, 132] width 37 height 16
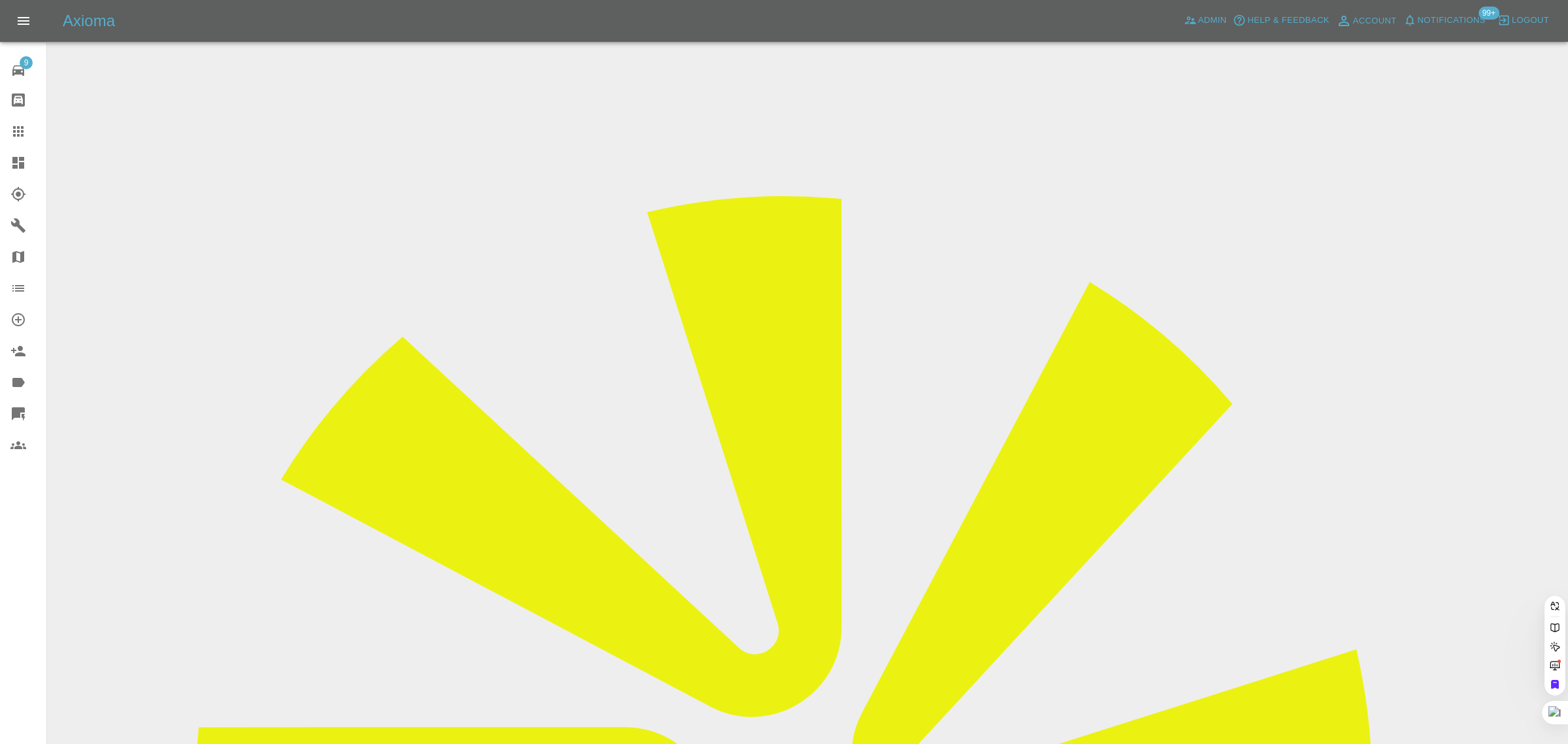
paste input "YA70NFR"
type input "YA70NF"
paste input "YA70NFR"
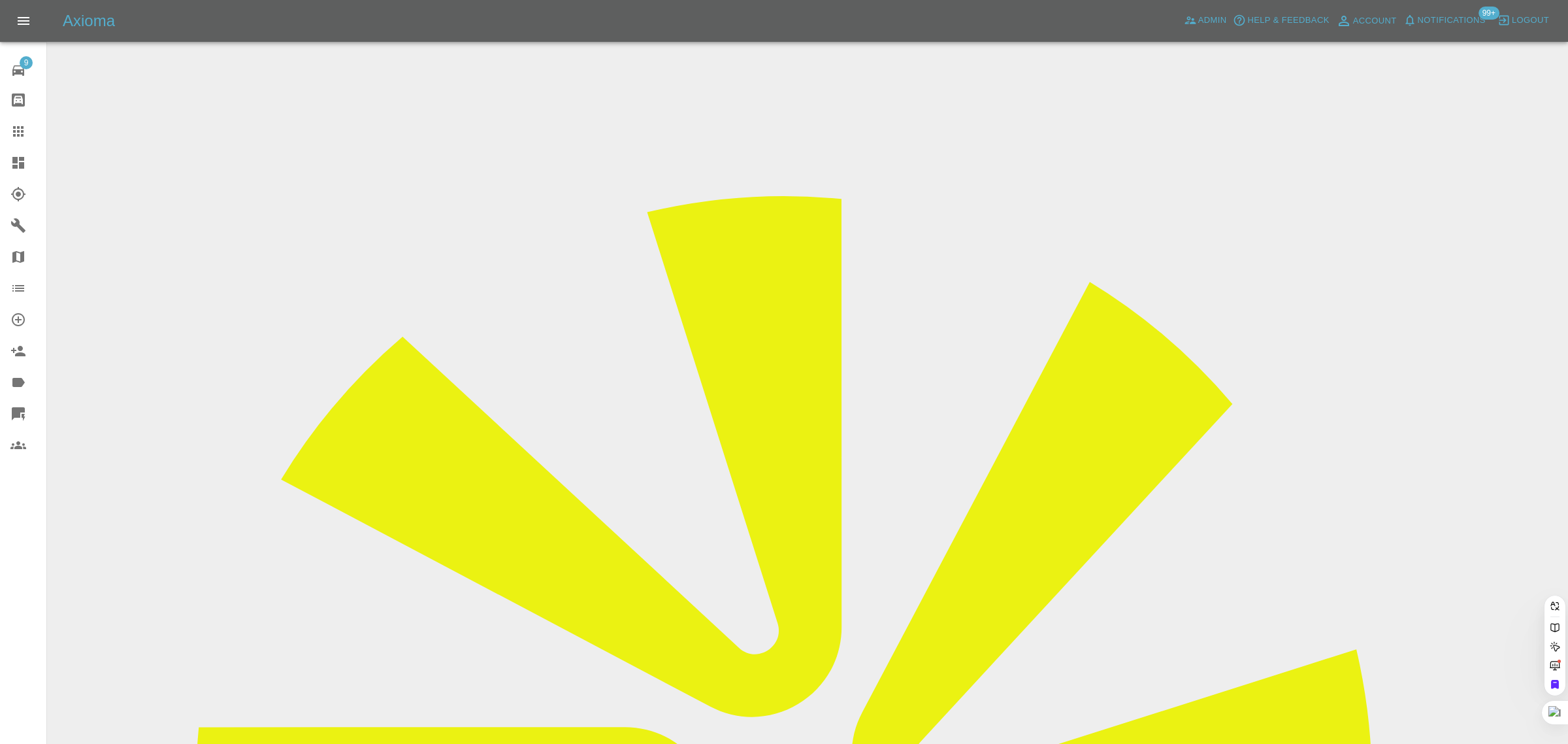
type input "YA70 NFR"
click at [1201, 14] on link "Admin" at bounding box center [1206, 21] width 50 height 21
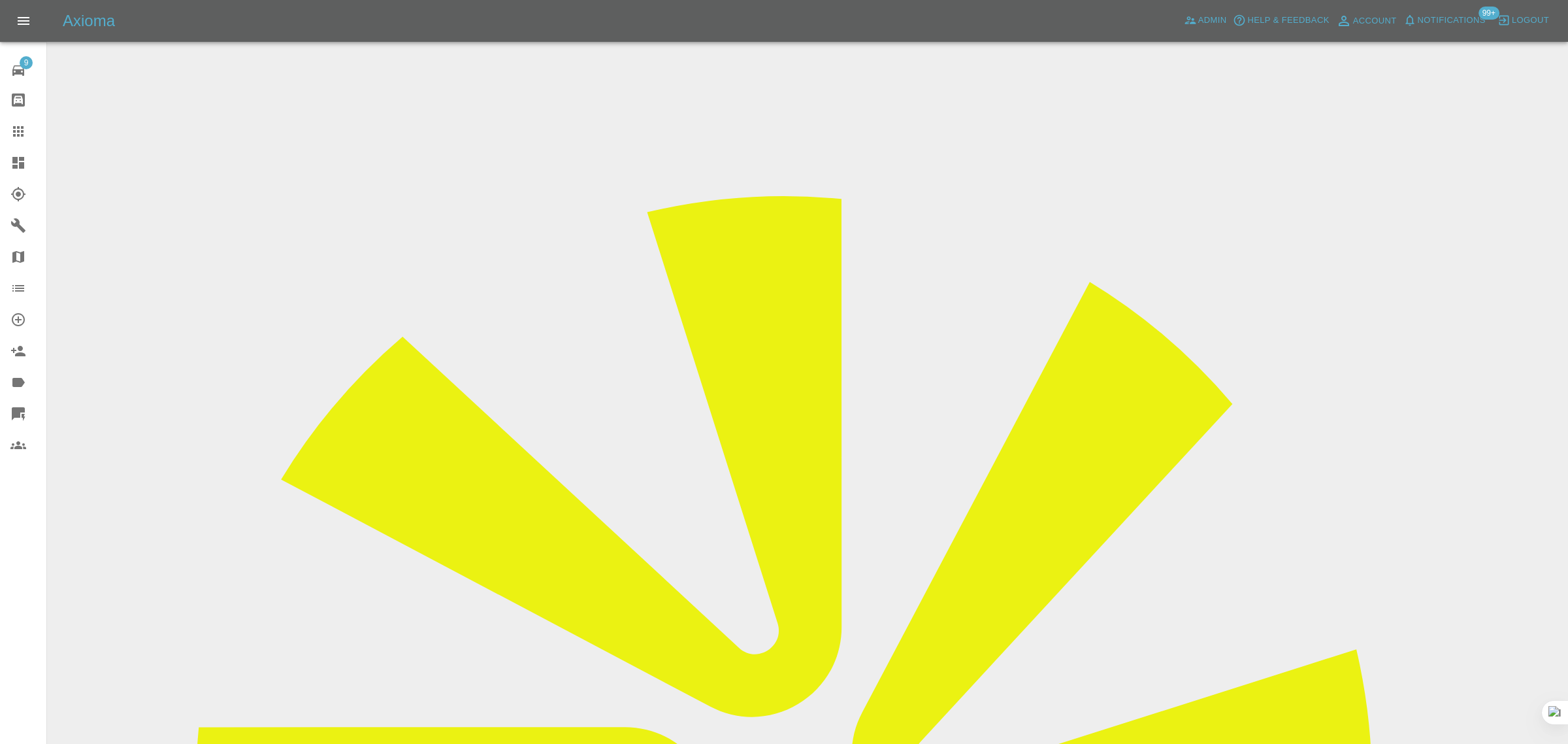
paste input "[EMAIL_ADDRESS][DOMAIN_NAME]"
type input "[EMAIL_ADDRESS][DOMAIN_NAME]"
click at [13, 132] on icon at bounding box center [18, 131] width 10 height 10
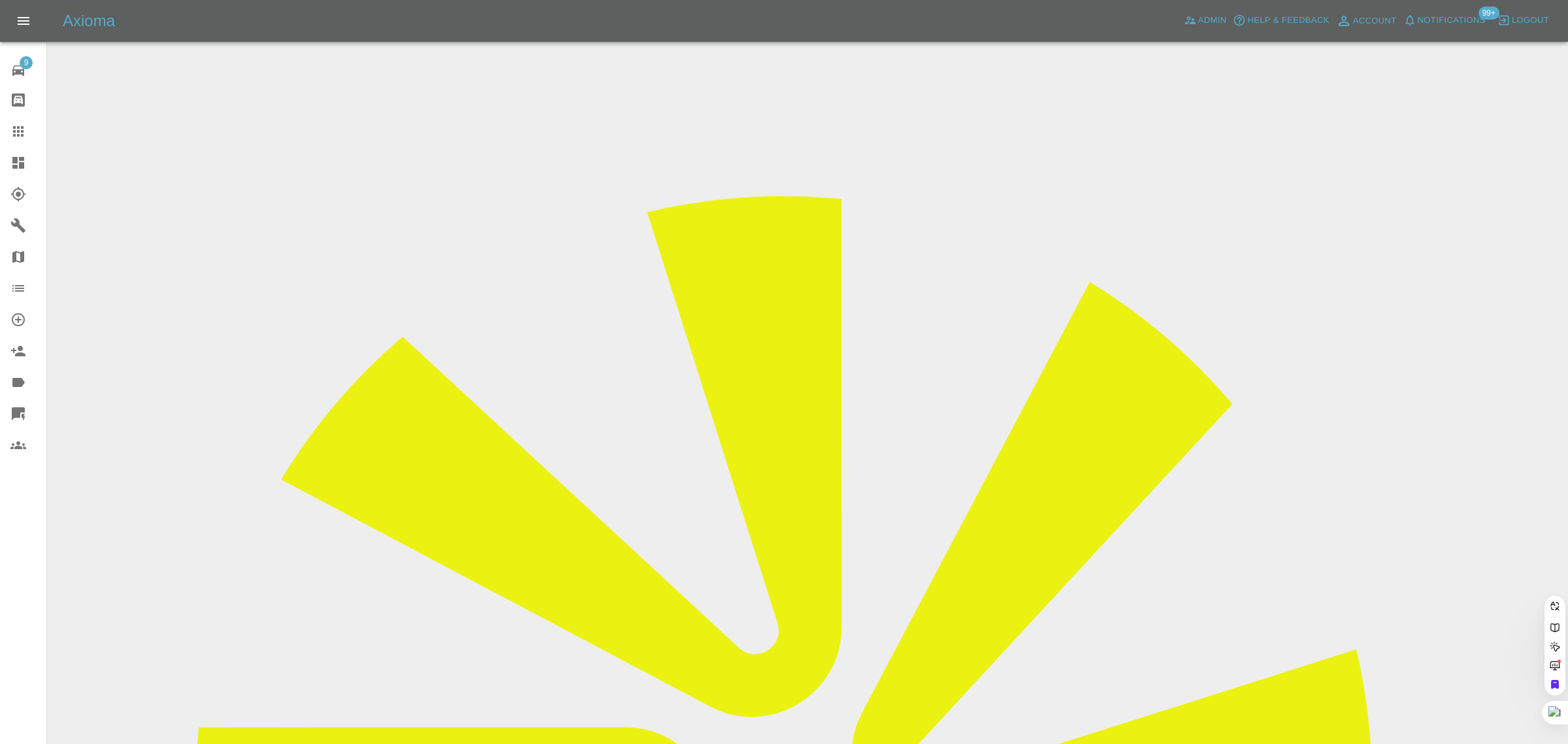
paste input "[EMAIL_ADDRESS][DOMAIN_NAME]"
type input "[EMAIL_ADDRESS][DOMAIN_NAME]"
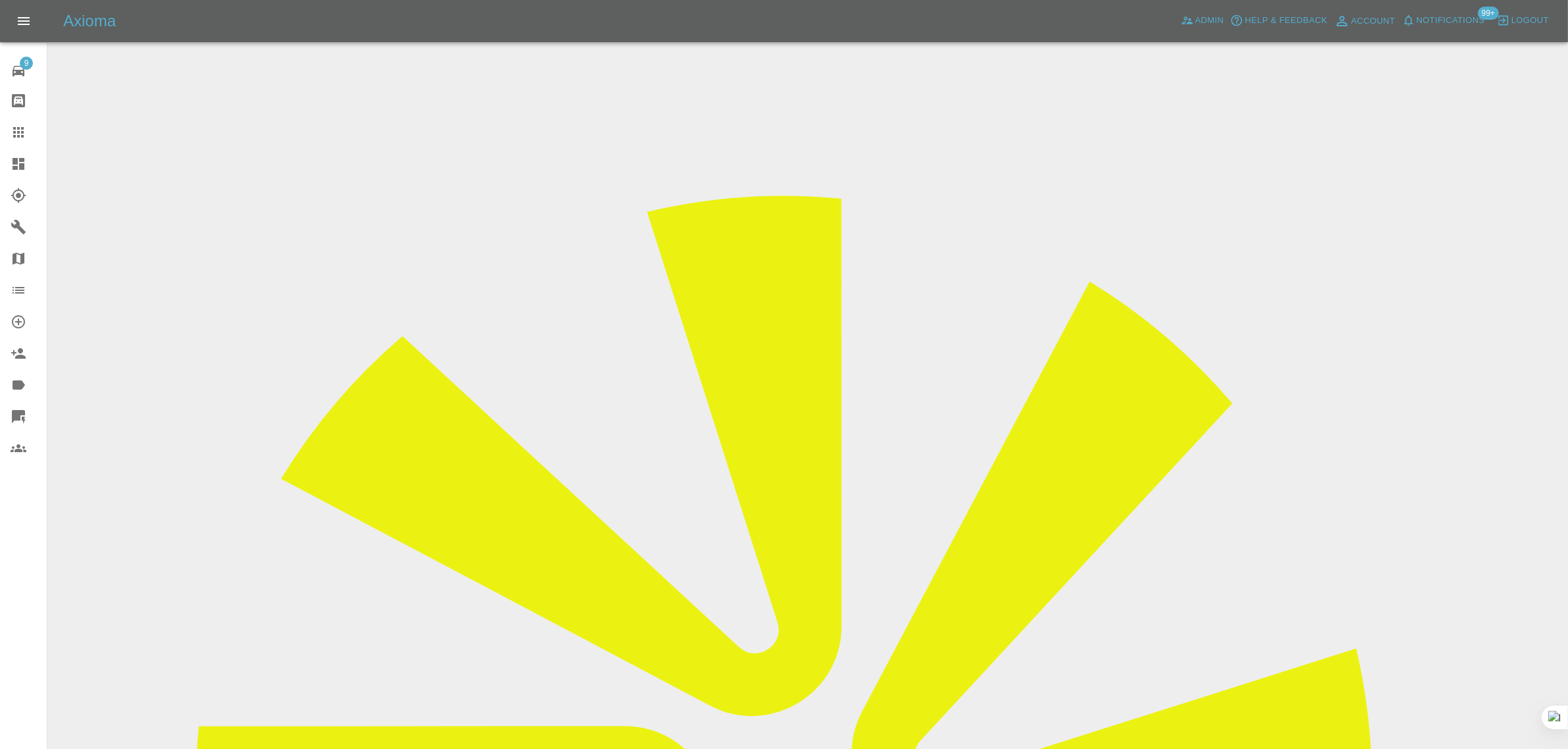
click at [0, 0] on input "Choose images" at bounding box center [0, 0] width 0 height 0
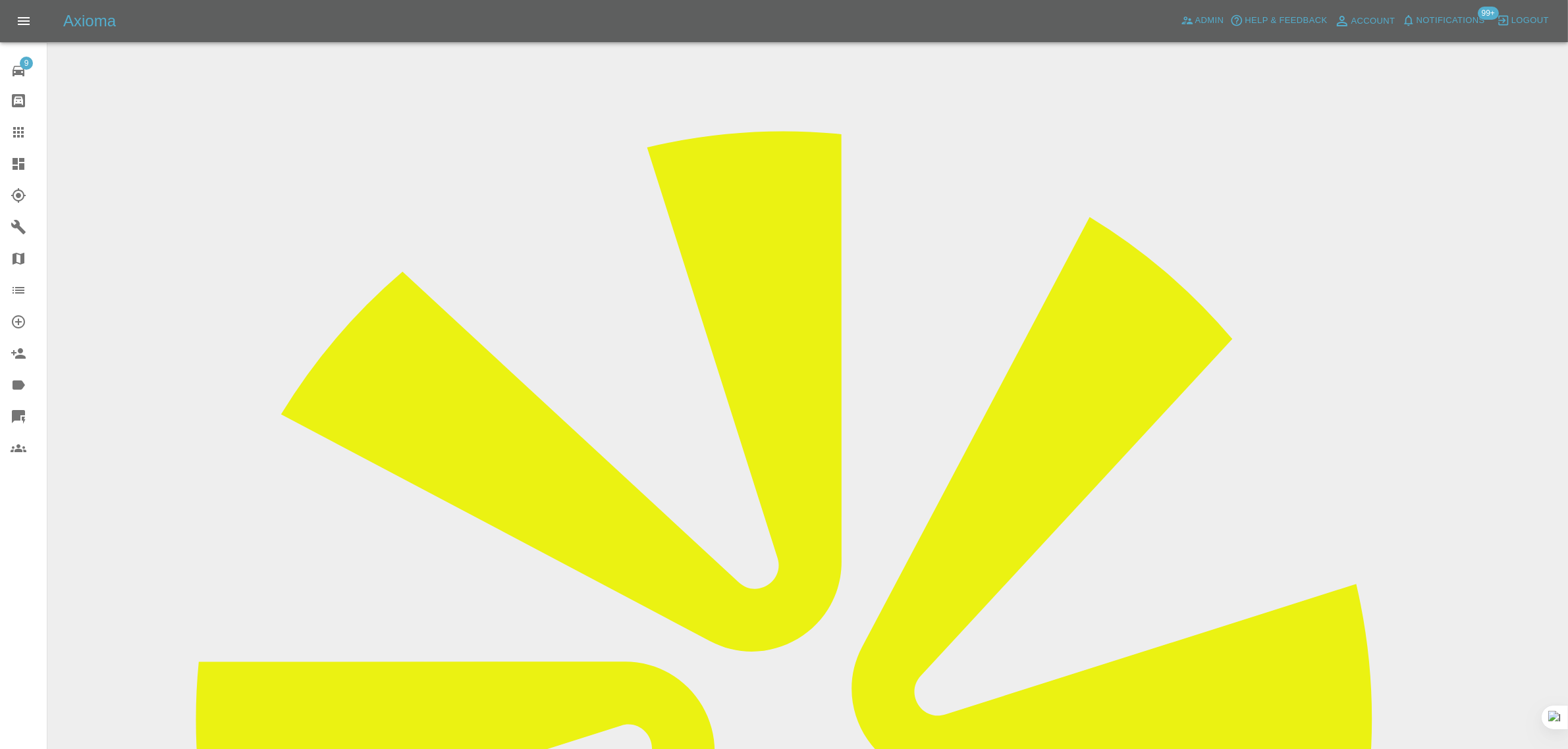
click at [14, 130] on icon at bounding box center [18, 132] width 16 height 16
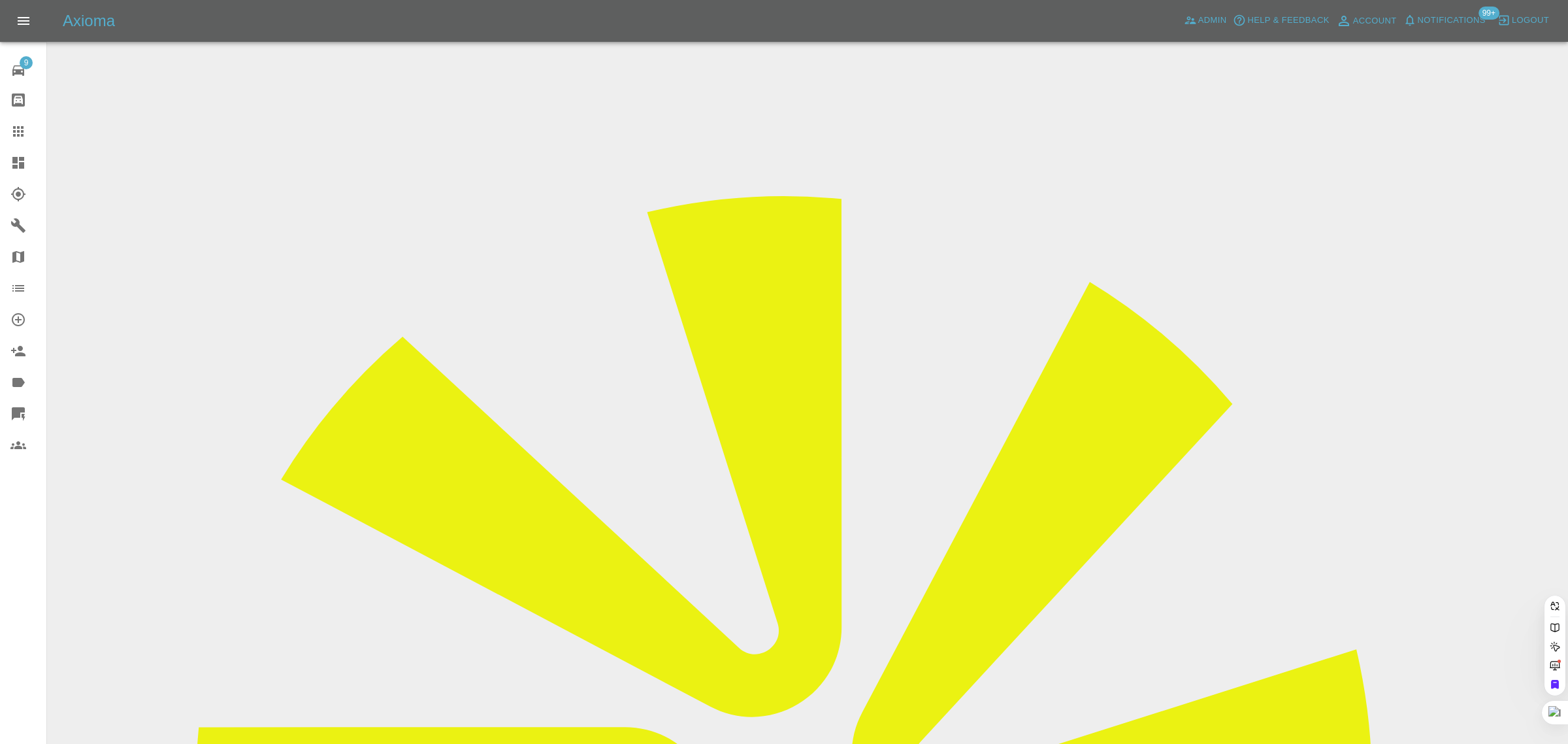
paste input "[EMAIL_ADDRESS][DOMAIN_NAME]"
type input "[EMAIL_ADDRESS][DOMAIN_NAME]"
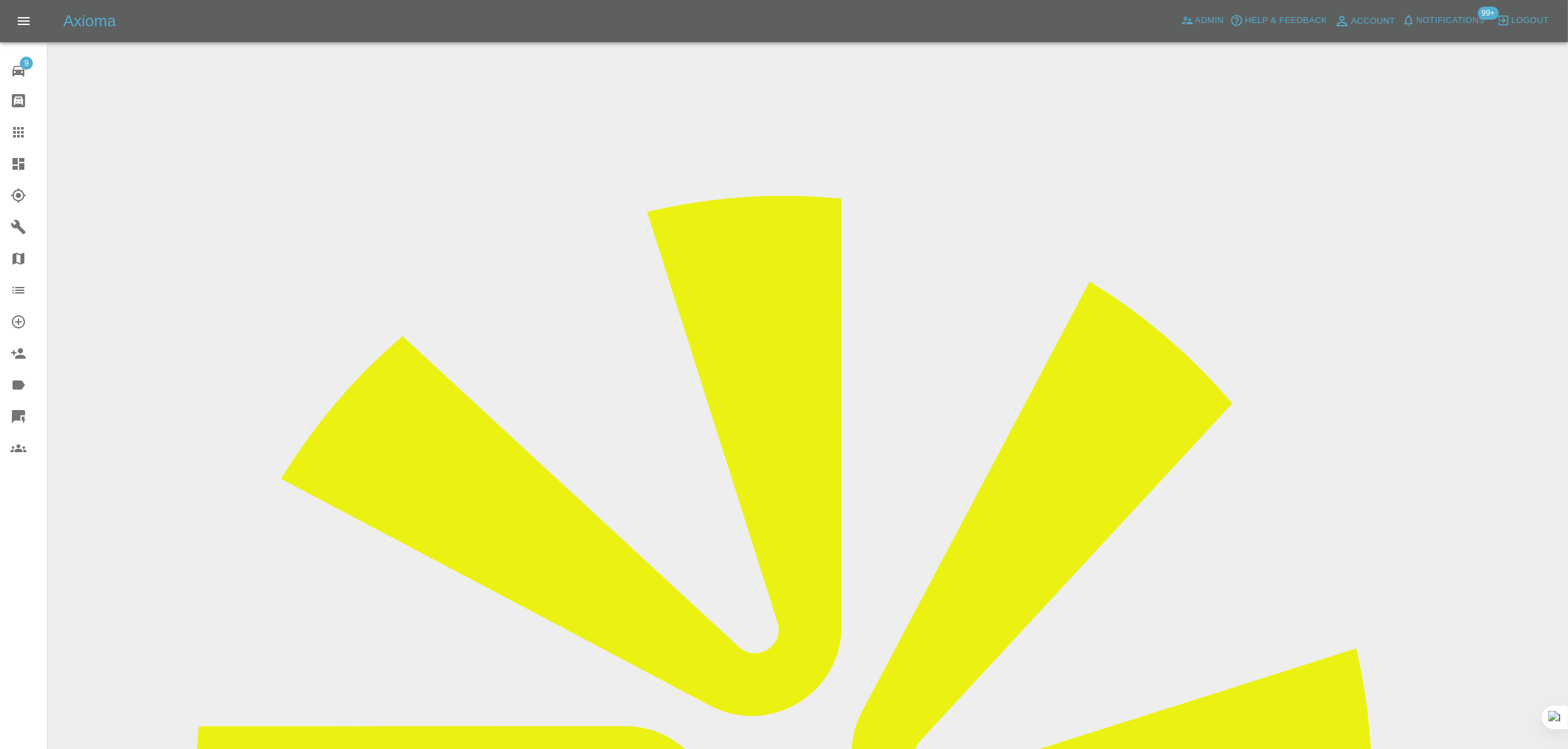
click at [25, 119] on link "Claims" at bounding box center [23, 132] width 46 height 31
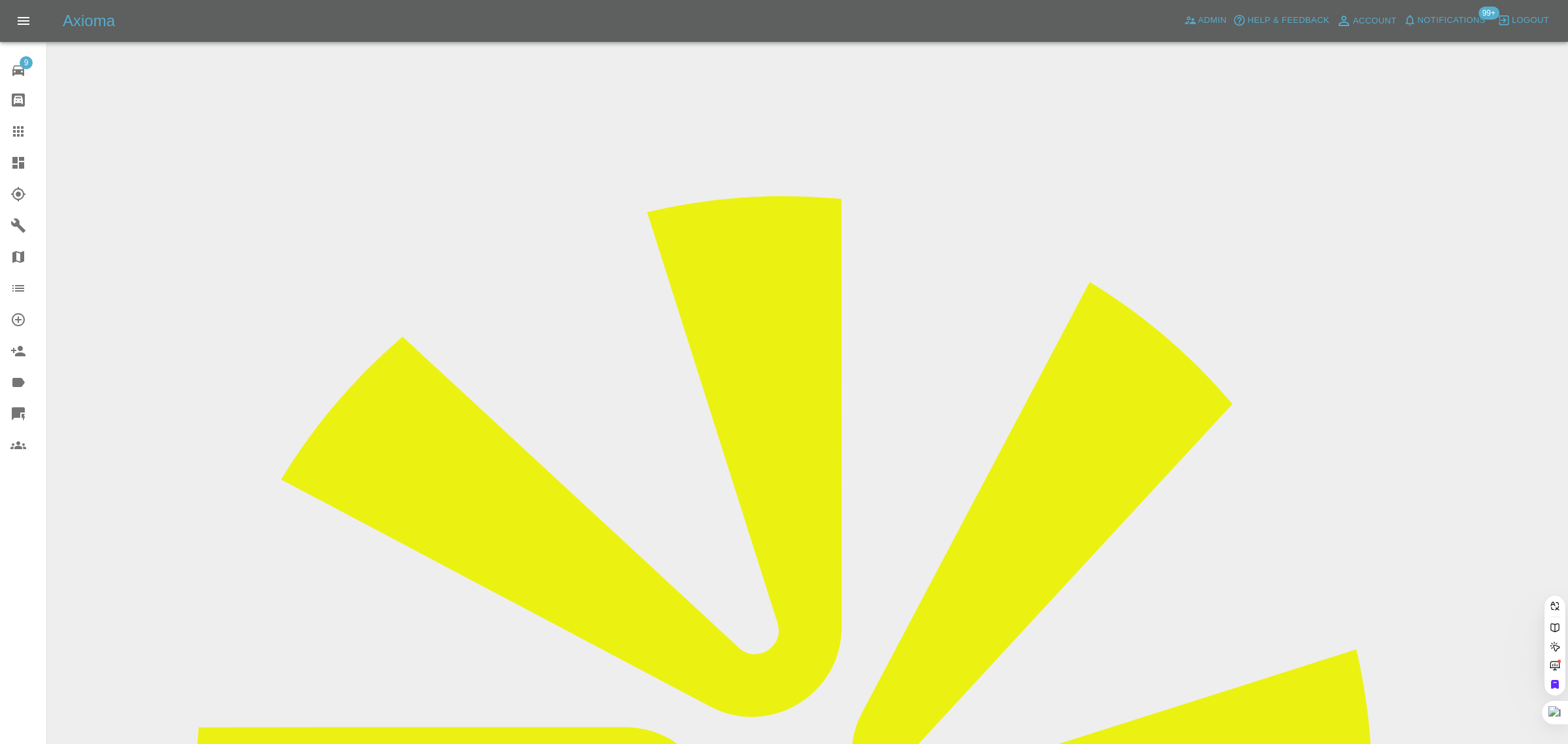
paste input "[PERSON_NAME][EMAIL_ADDRESS][PERSON_NAME][DOMAIN_NAME]"
type input "[PERSON_NAME][EMAIL_ADDRESS][PERSON_NAME][DOMAIN_NAME]"
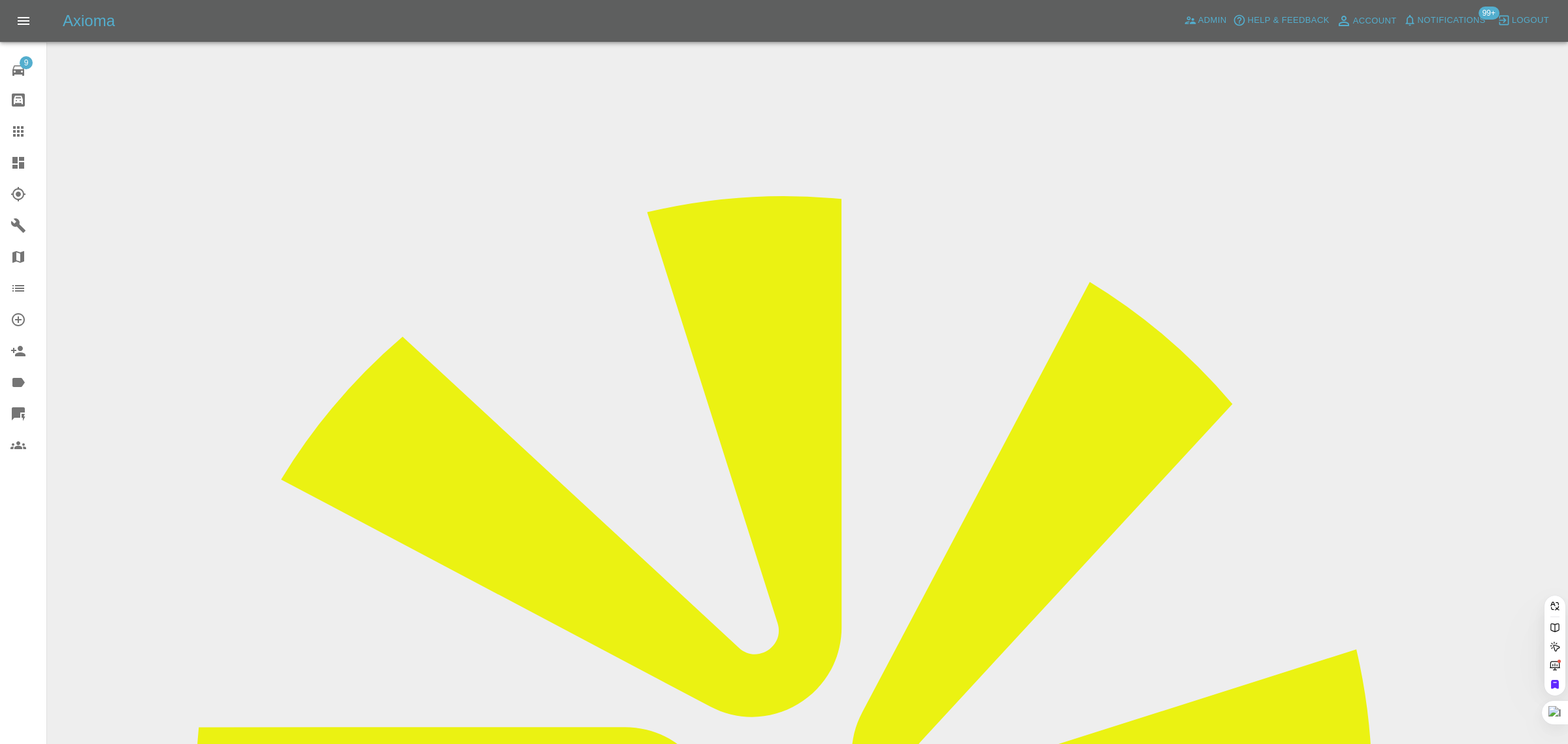
paste input "[PERSON_NAME][EMAIL_ADDRESS][PERSON_NAME][DOMAIN_NAME]"
type input "[PERSON_NAME][EMAIL_ADDRESS][PERSON_NAME][DOMAIN_NAME]"
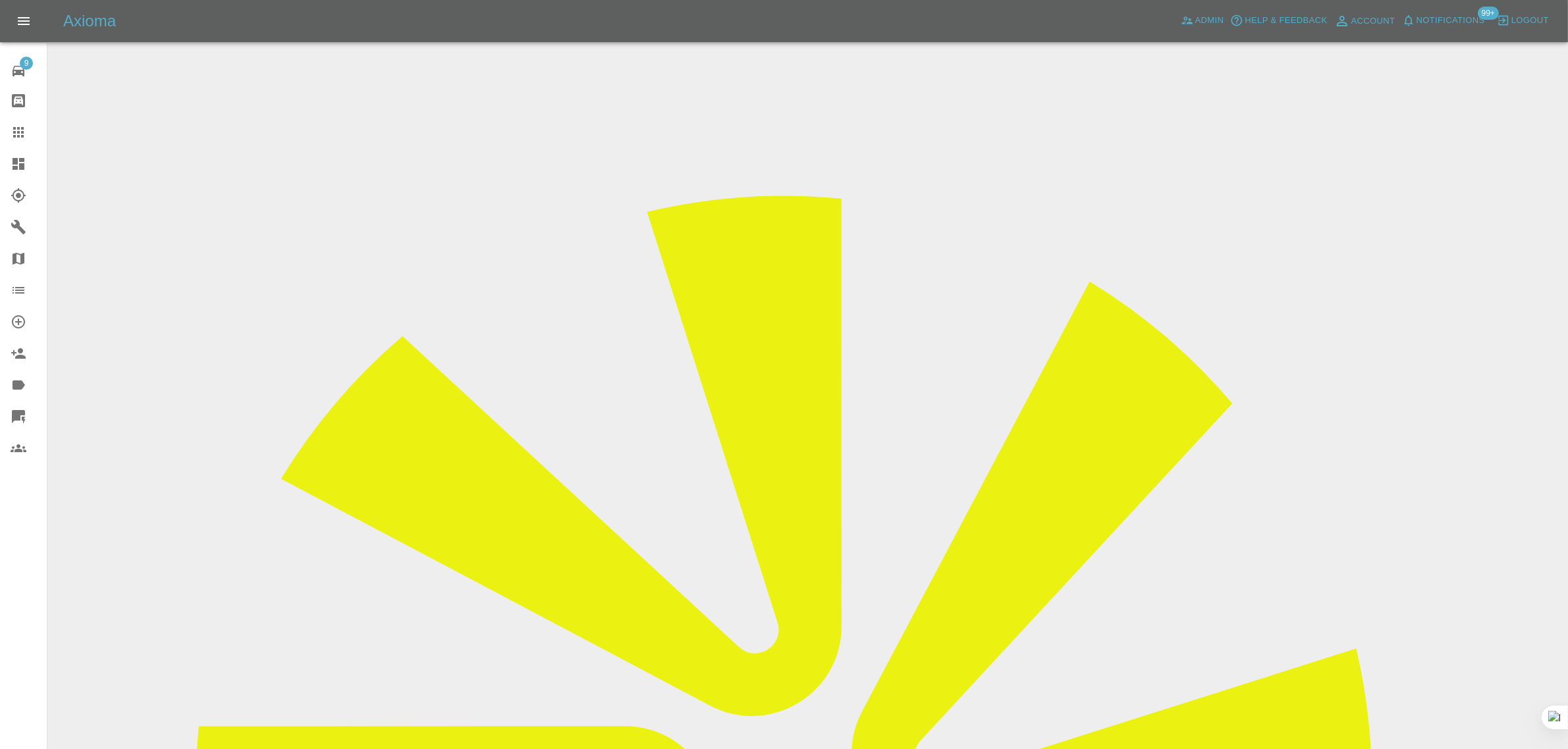
scroll to position [658, 0]
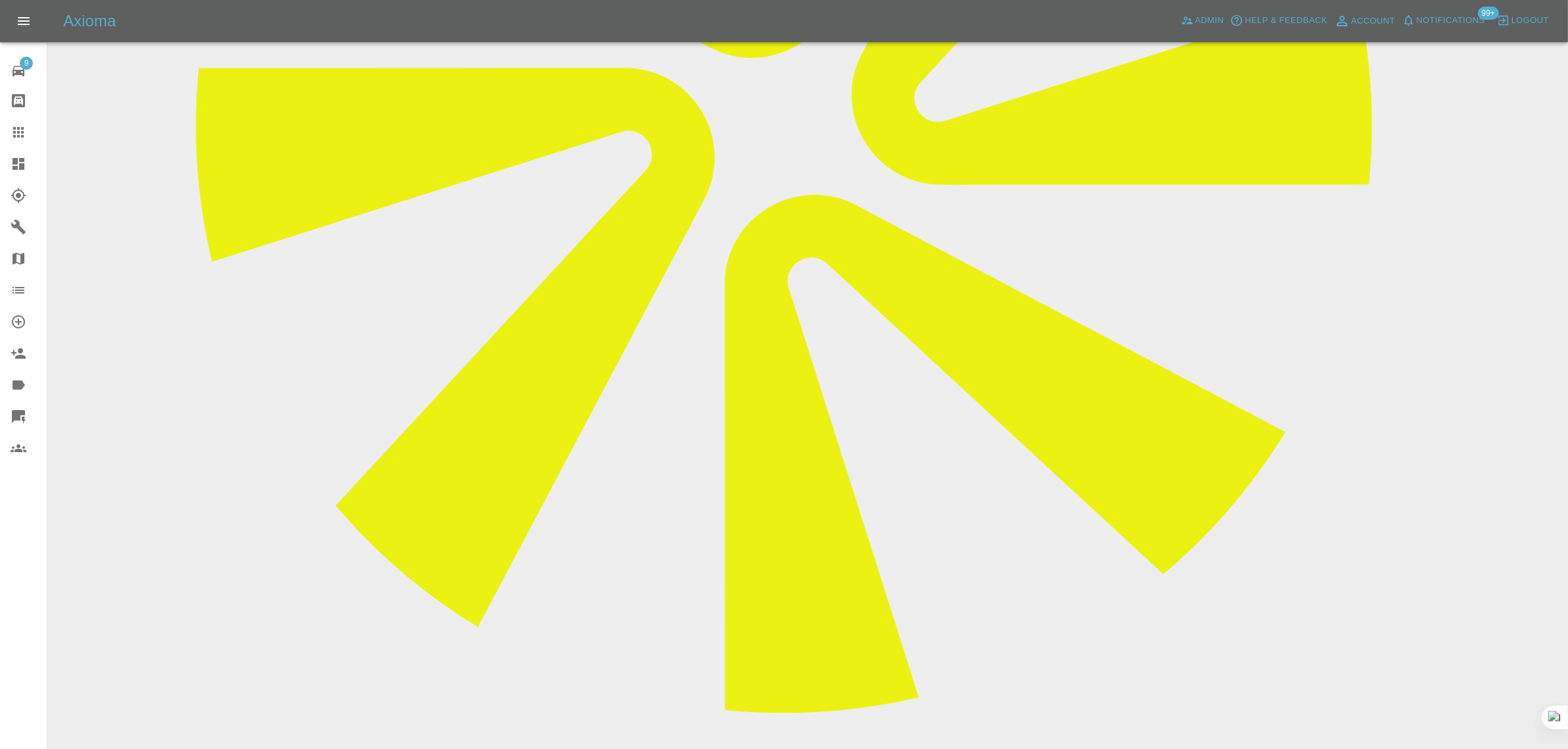
paste textarea "I need to cancel the appointment on the 26th at [STREET_ADDRESS]. I have told t…"
type textarea "I need to cancel the appointment on the 26th at [STREET_ADDRESS]. I have told t…"
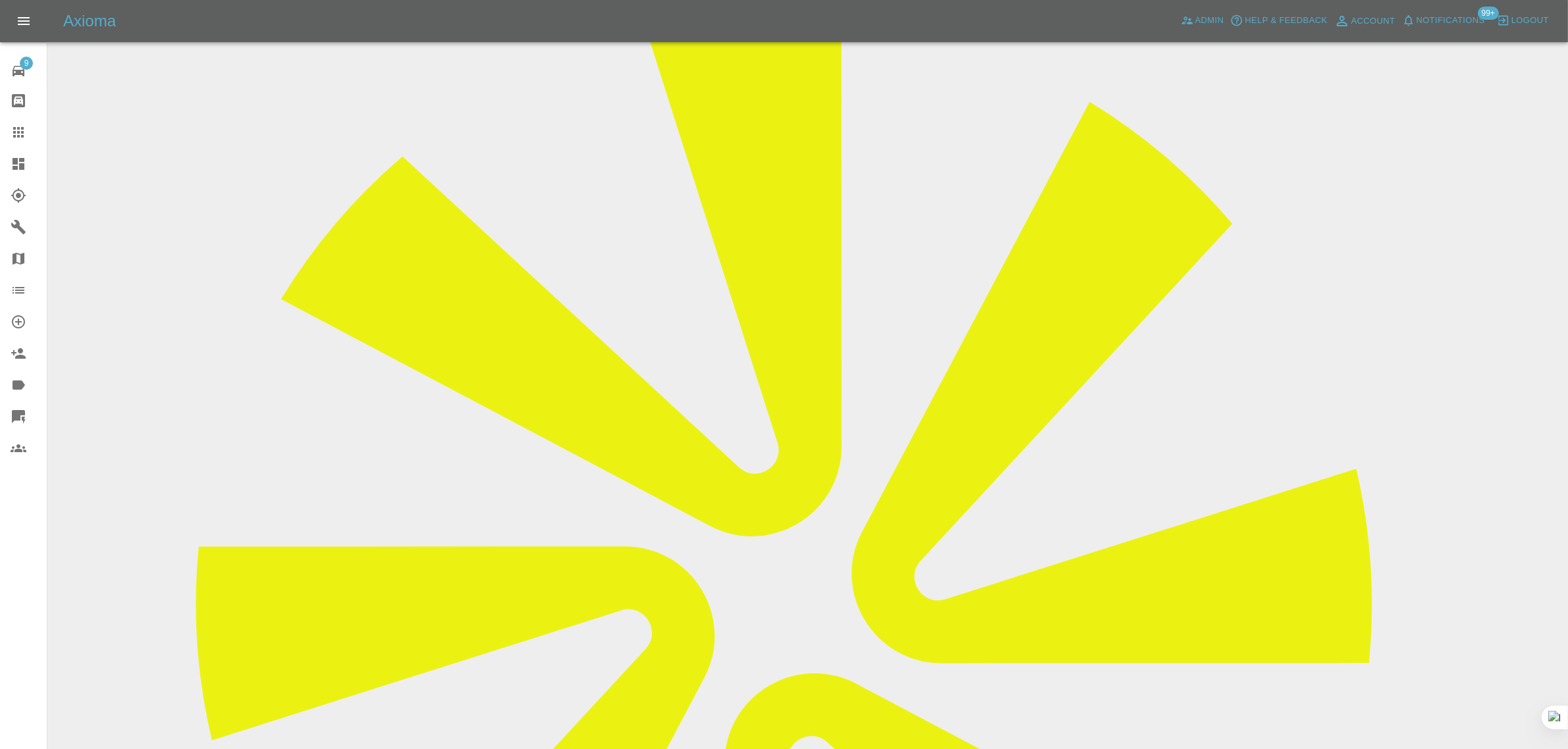
scroll to position [0, 0]
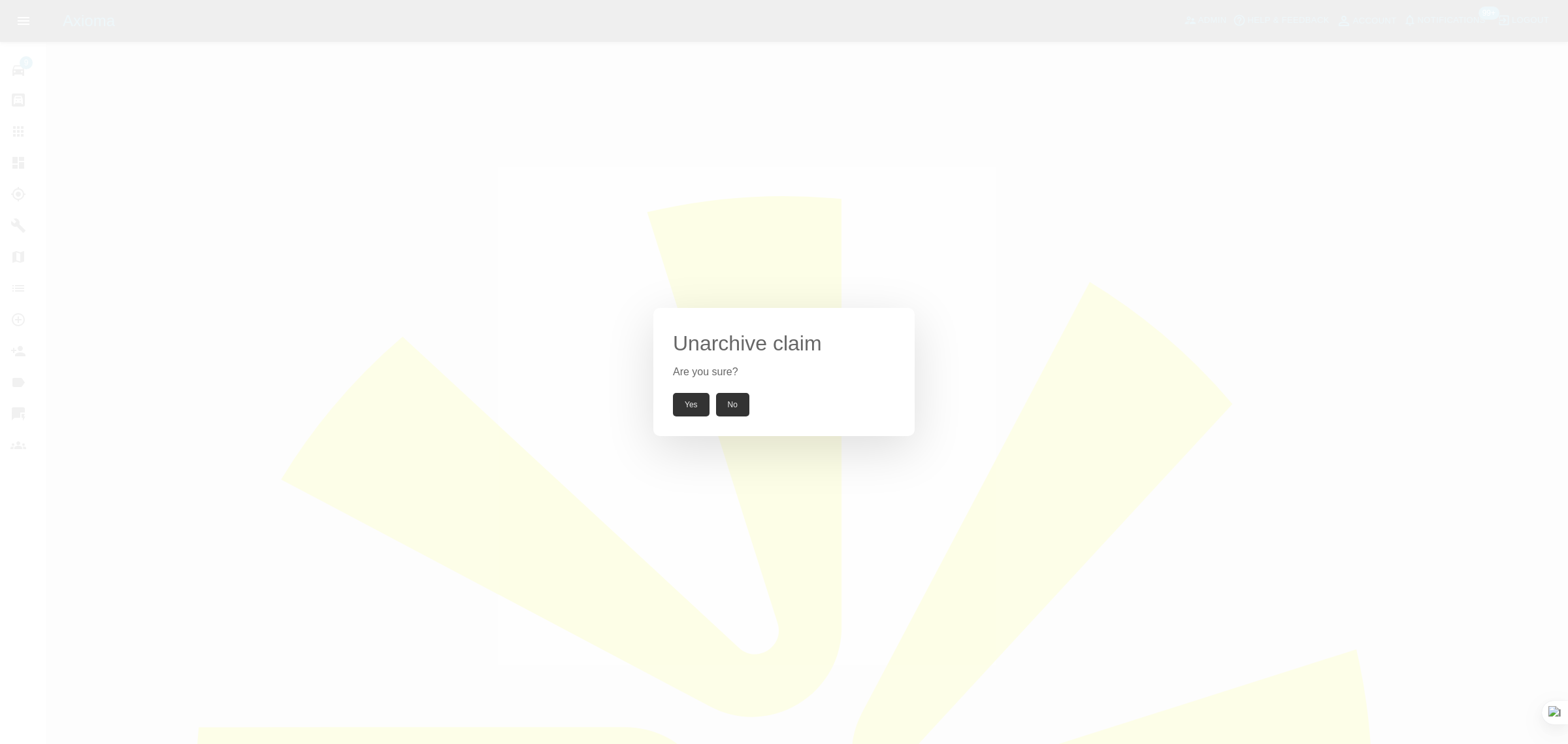
click at [687, 404] on button "Yes" at bounding box center [691, 404] width 37 height 24
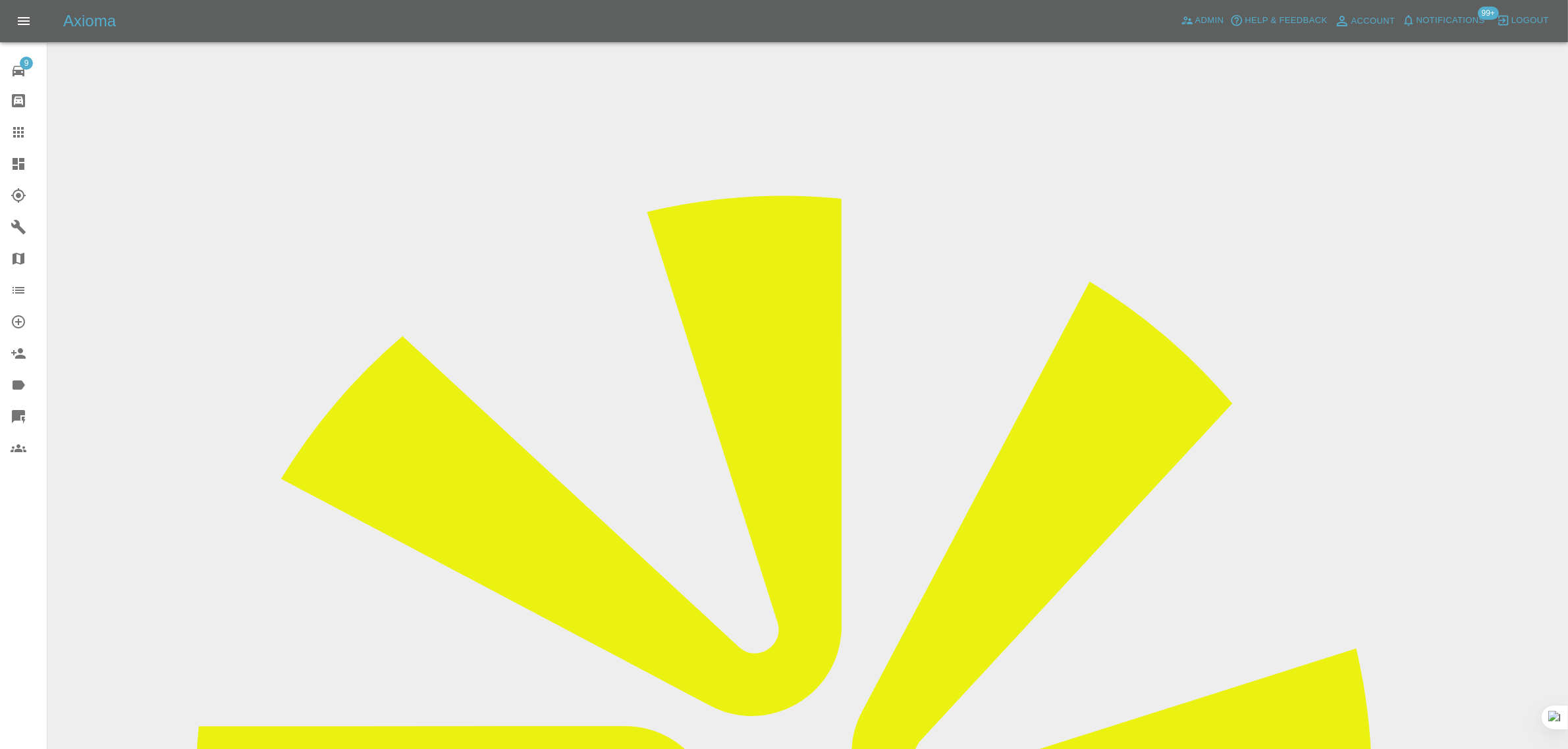
click at [0, 0] on input "Choose images" at bounding box center [0, 0] width 0 height 0
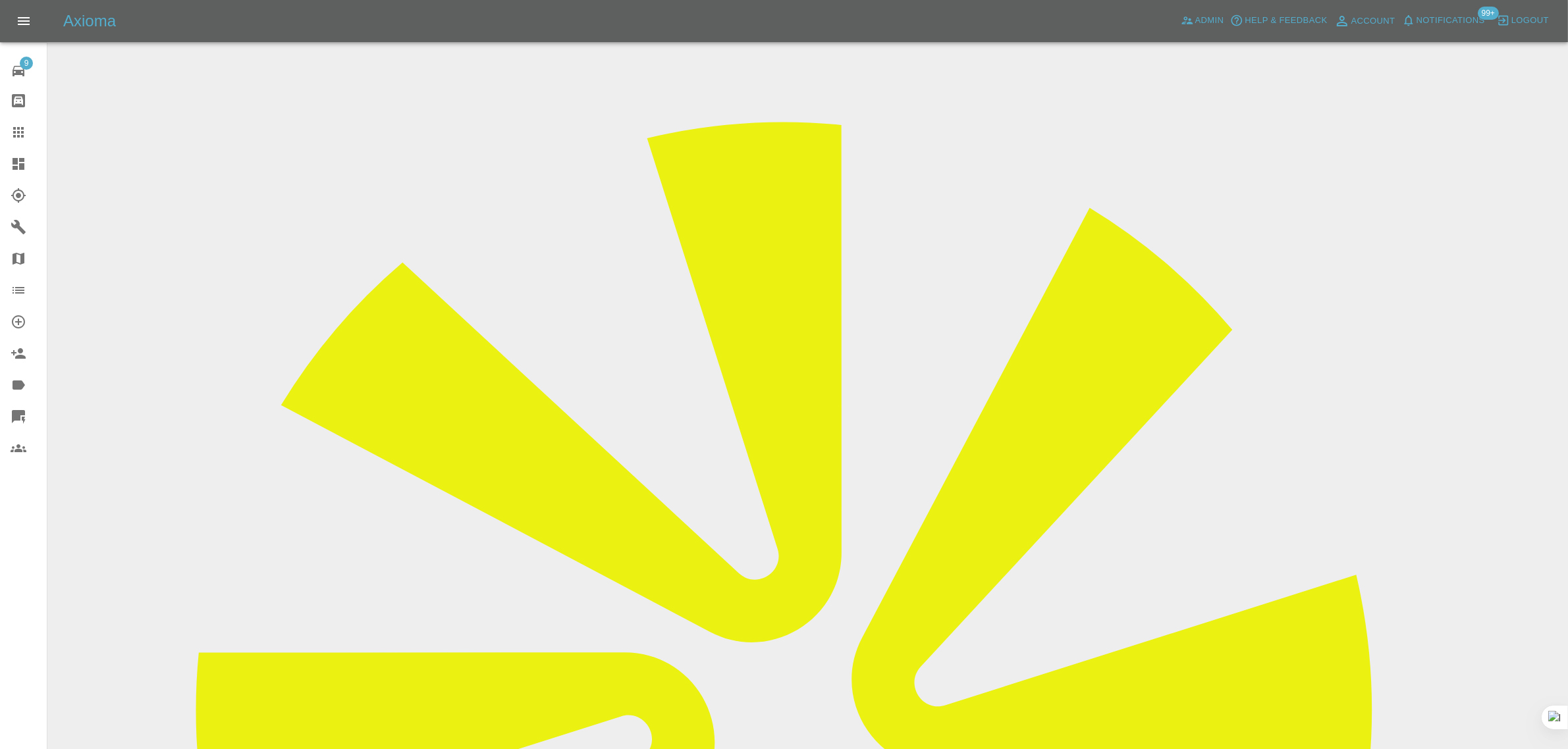
scroll to position [58, 0]
